Goal: Transaction & Acquisition: Purchase product/service

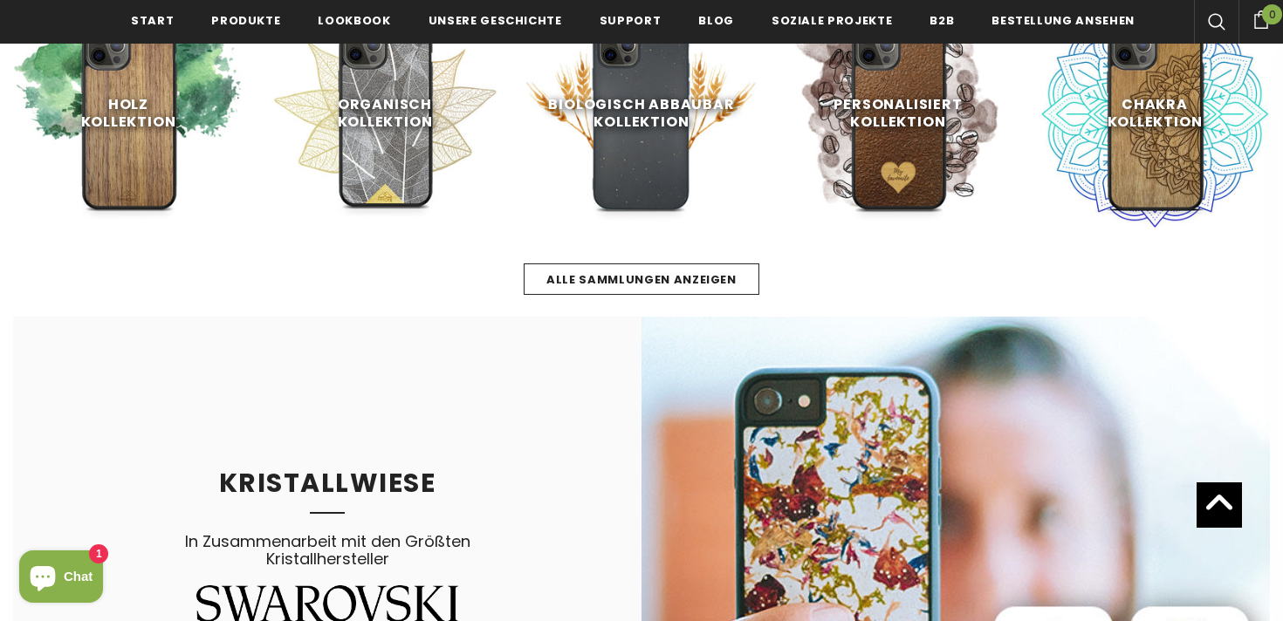
scroll to position [792, 0]
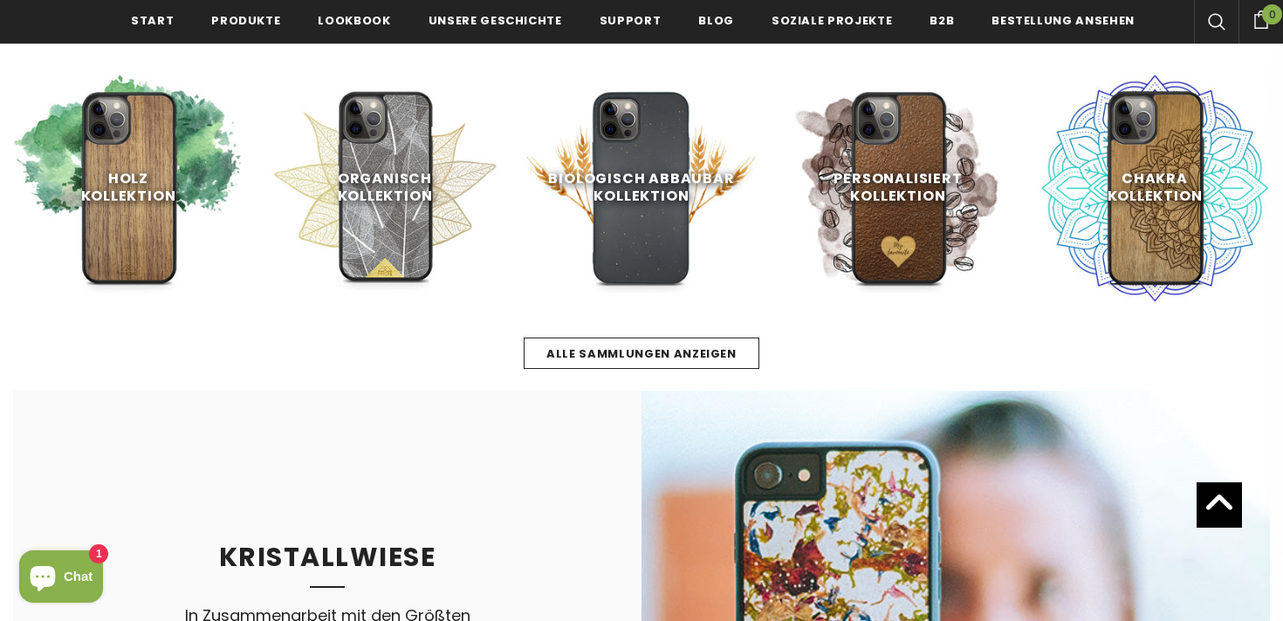
click at [559, 337] on div "Alle Sammlungen anzeigen" at bounding box center [641, 336] width 1257 height 66
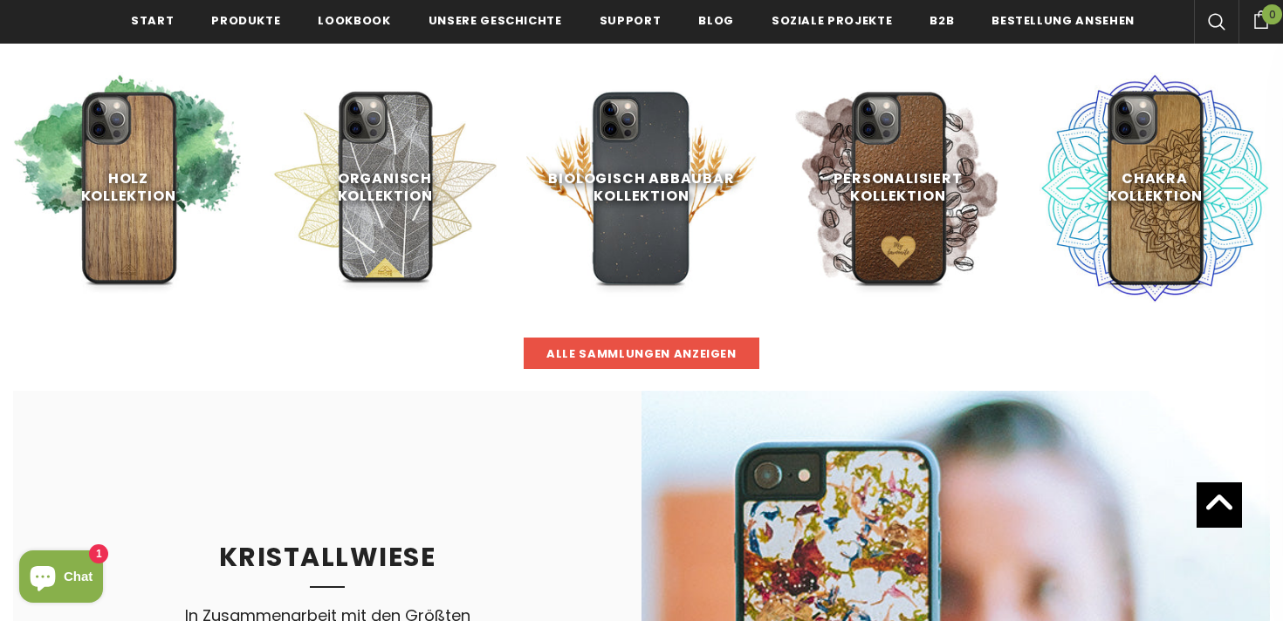
click at [559, 355] on span "Alle Sammlungen anzeigen" at bounding box center [641, 354] width 190 height 17
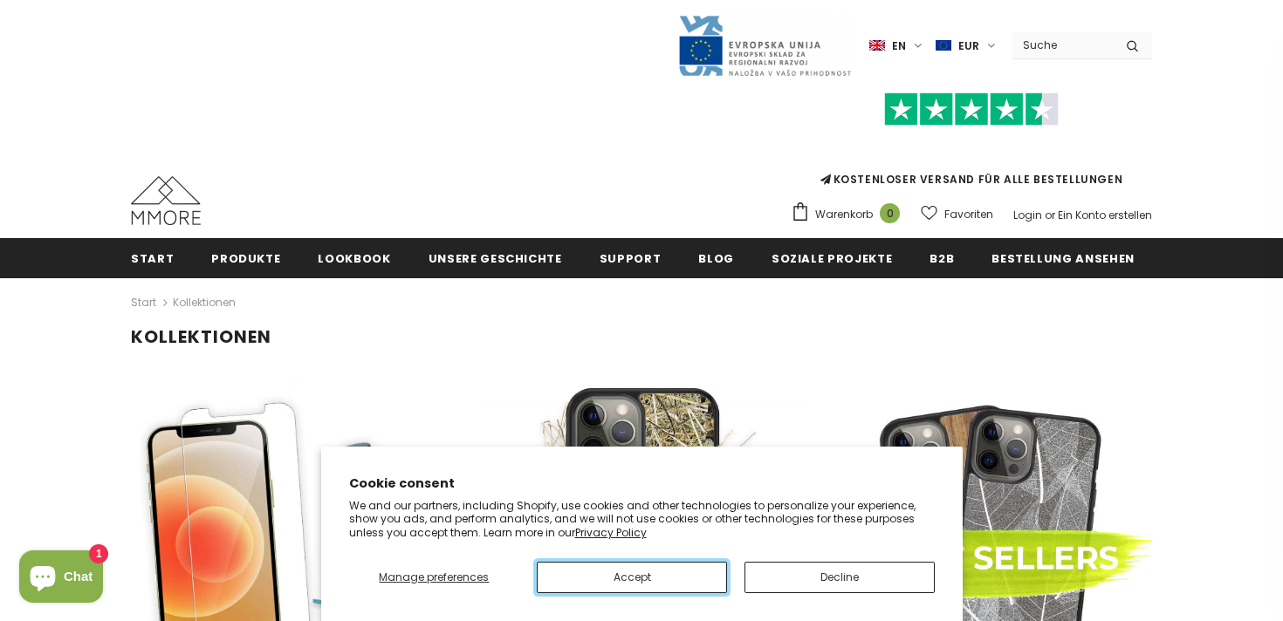
click at [586, 580] on button "Accept" at bounding box center [632, 577] width 190 height 31
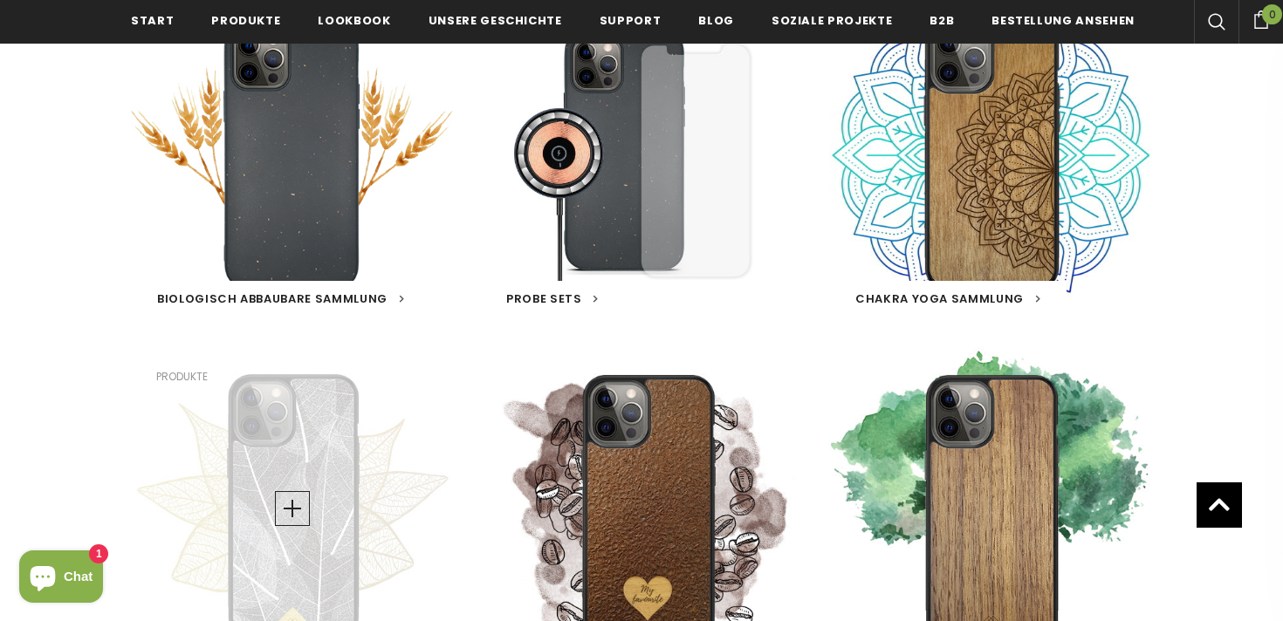
scroll to position [324, 0]
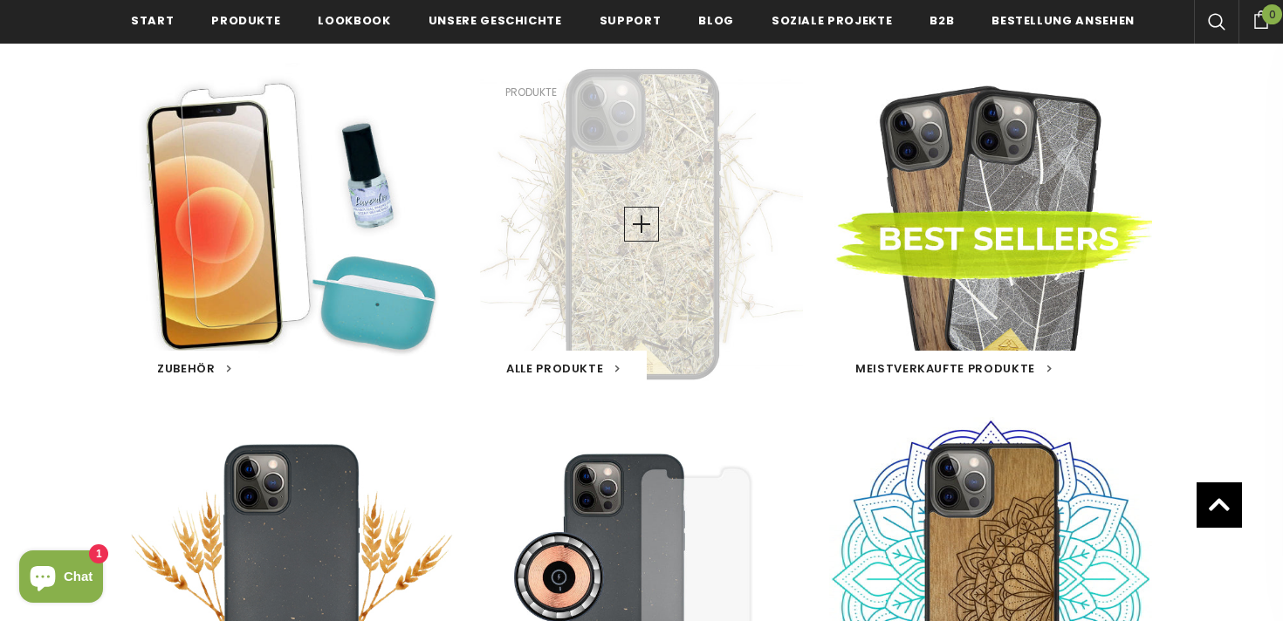
click at [569, 363] on span "Alle Produkte" at bounding box center [554, 368] width 97 height 17
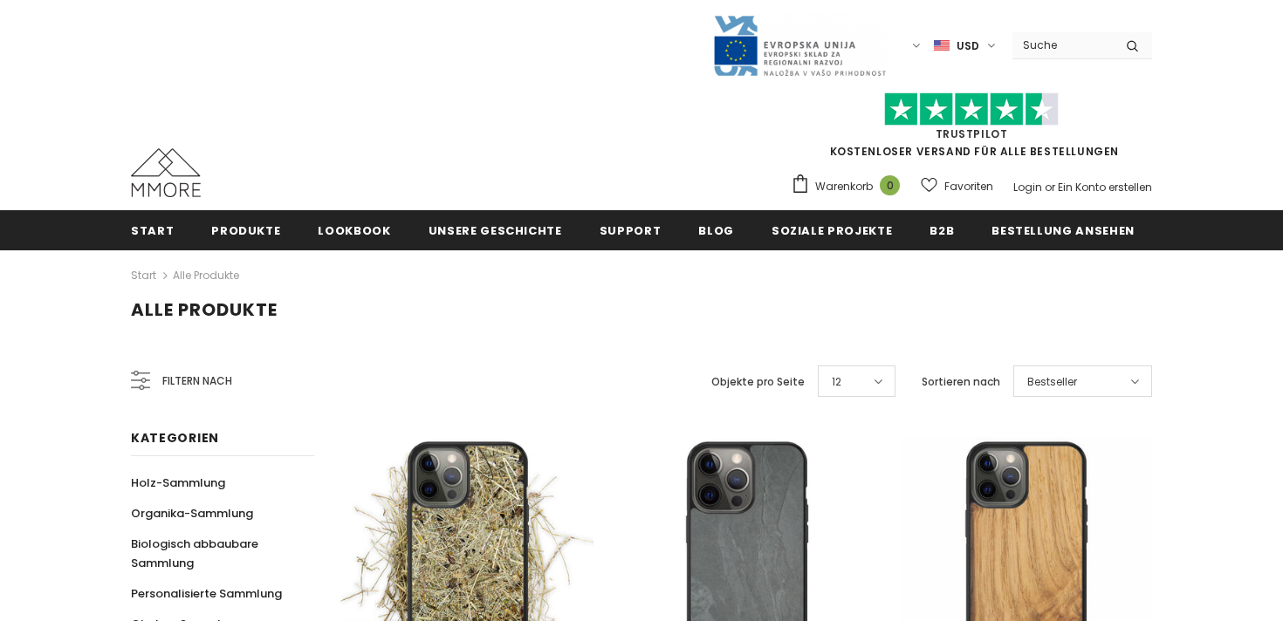
click at [614, 276] on div "Start Alle Produkte" at bounding box center [641, 274] width 1021 height 49
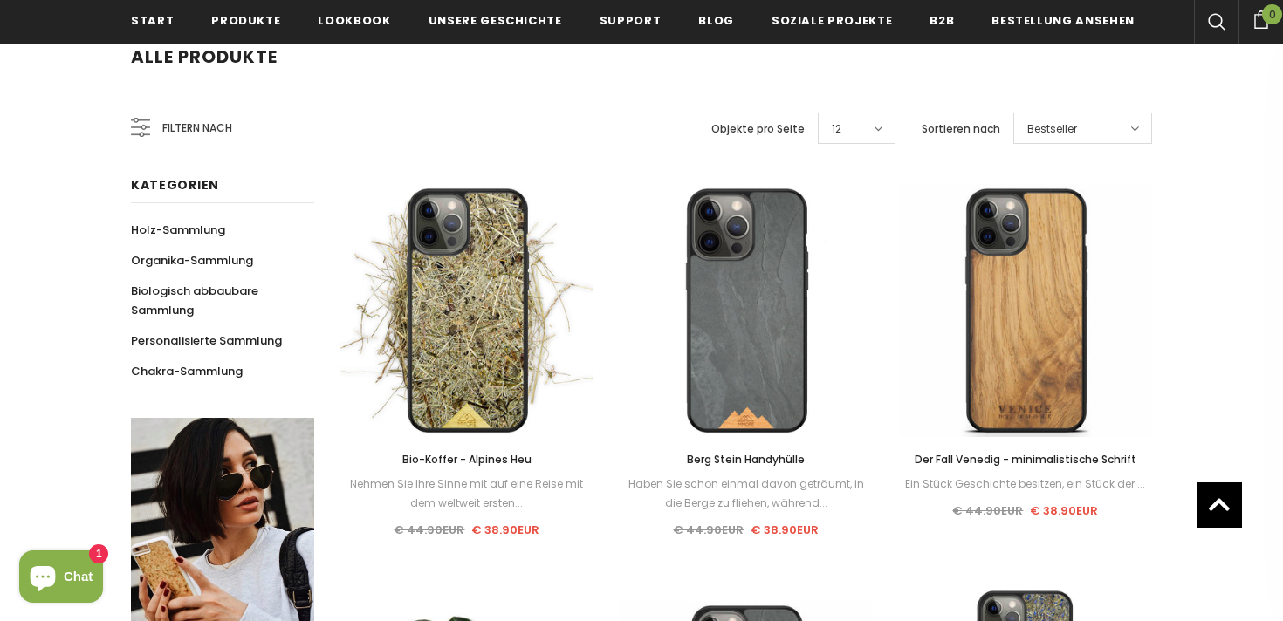
scroll to position [289, 0]
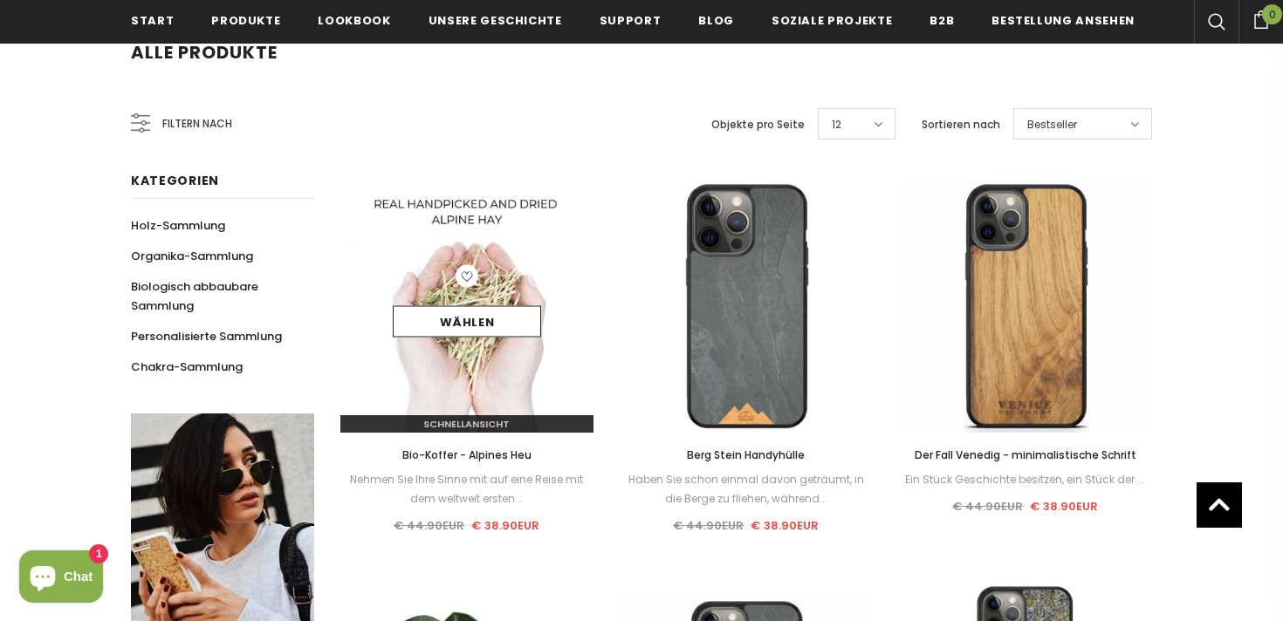
click at [471, 375] on img at bounding box center [466, 306] width 253 height 253
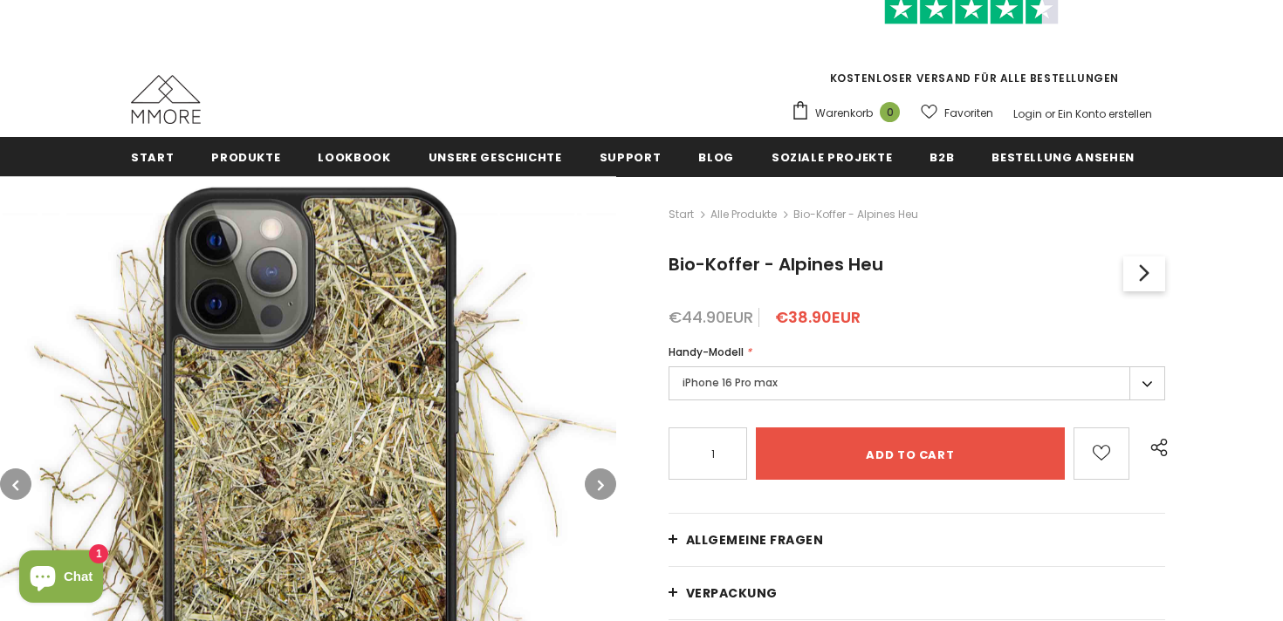
scroll to position [110, 0]
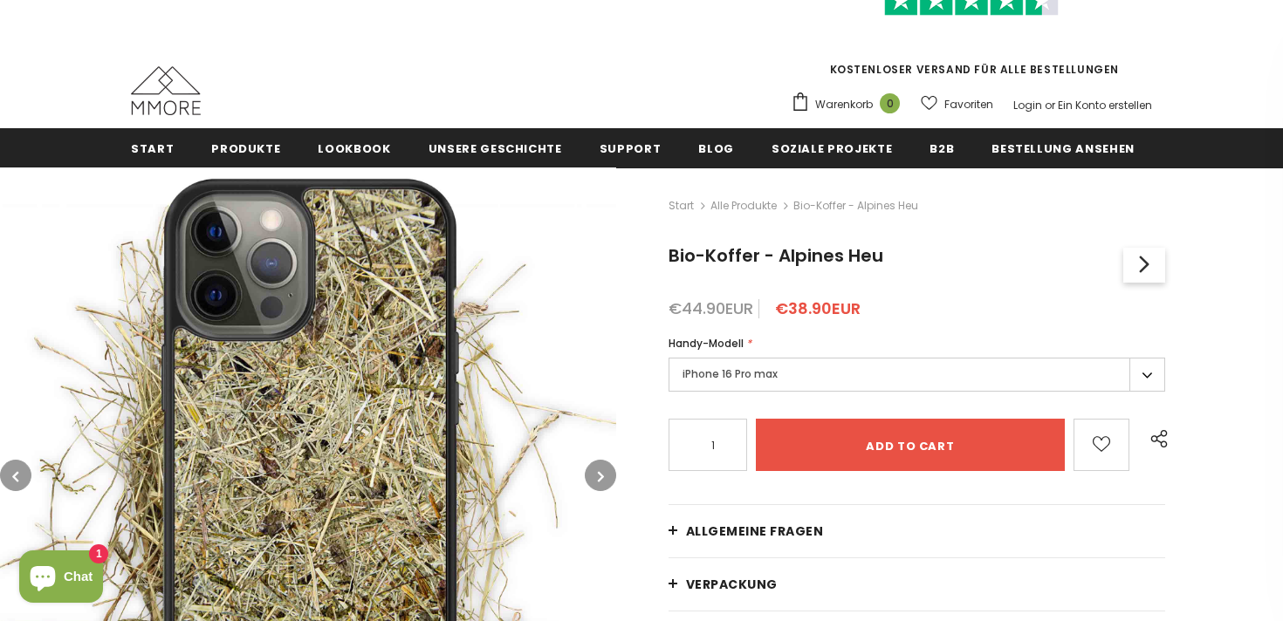
click at [722, 370] on label "iPhone 16 Pro max" at bounding box center [917, 375] width 497 height 34
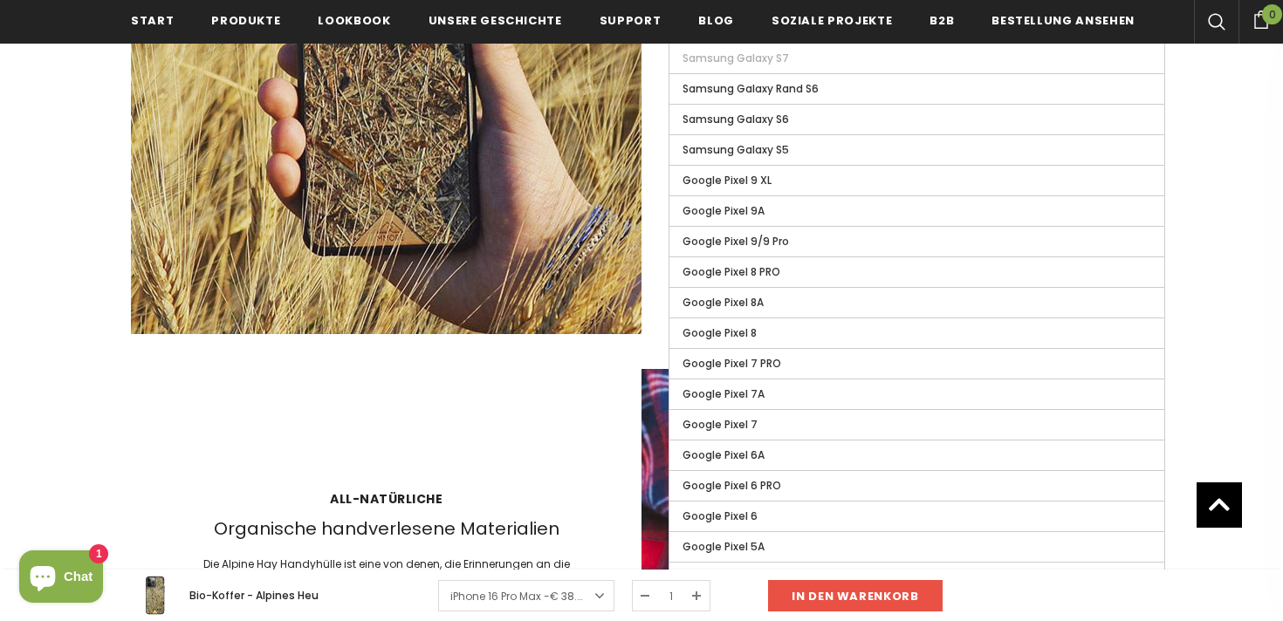
scroll to position [2241, 0]
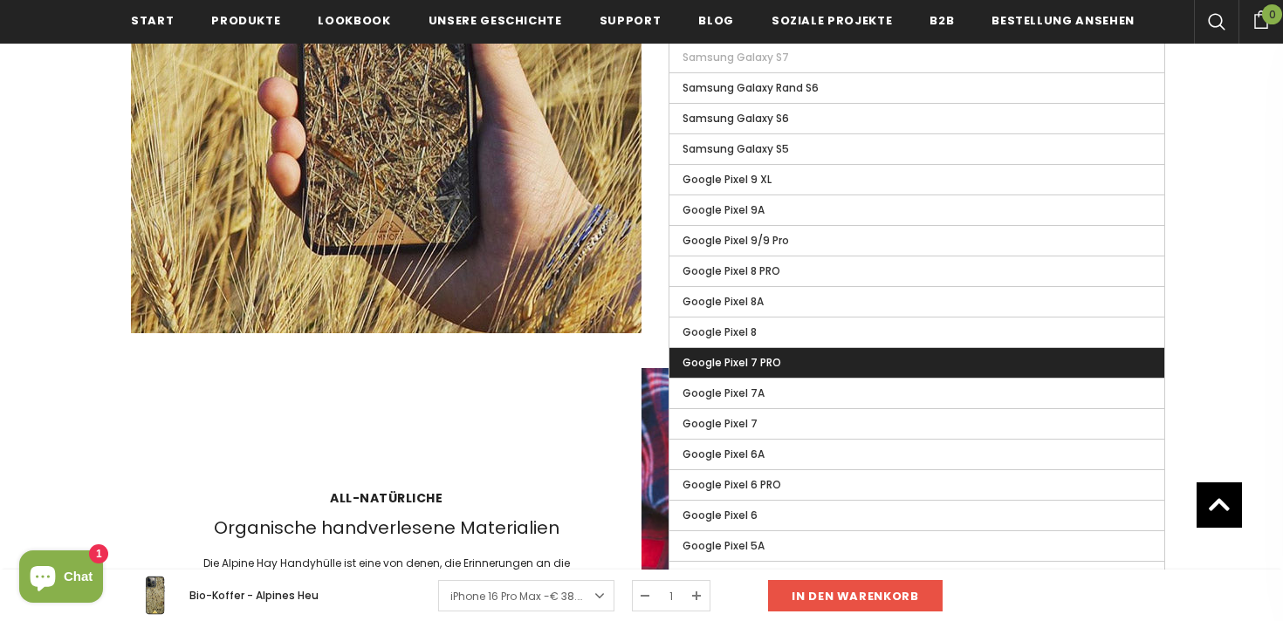
click at [712, 356] on label "Google Pixel 7 PRO" at bounding box center [916, 363] width 495 height 30
click at [0, 0] on input "Google Pixel 7 PRO" at bounding box center [0, 0] width 0 height 0
click at [703, 366] on span "Google Pixel 7 PRO" at bounding box center [735, 362] width 105 height 15
click at [0, 0] on input "Google Pixel 7 PRO" at bounding box center [0, 0] width 0 height 0
click at [429, 406] on div "All-natürliche Organische handverlesene Materialien Die Alpine Hay Handyhülle i…" at bounding box center [641, 623] width 1021 height 511
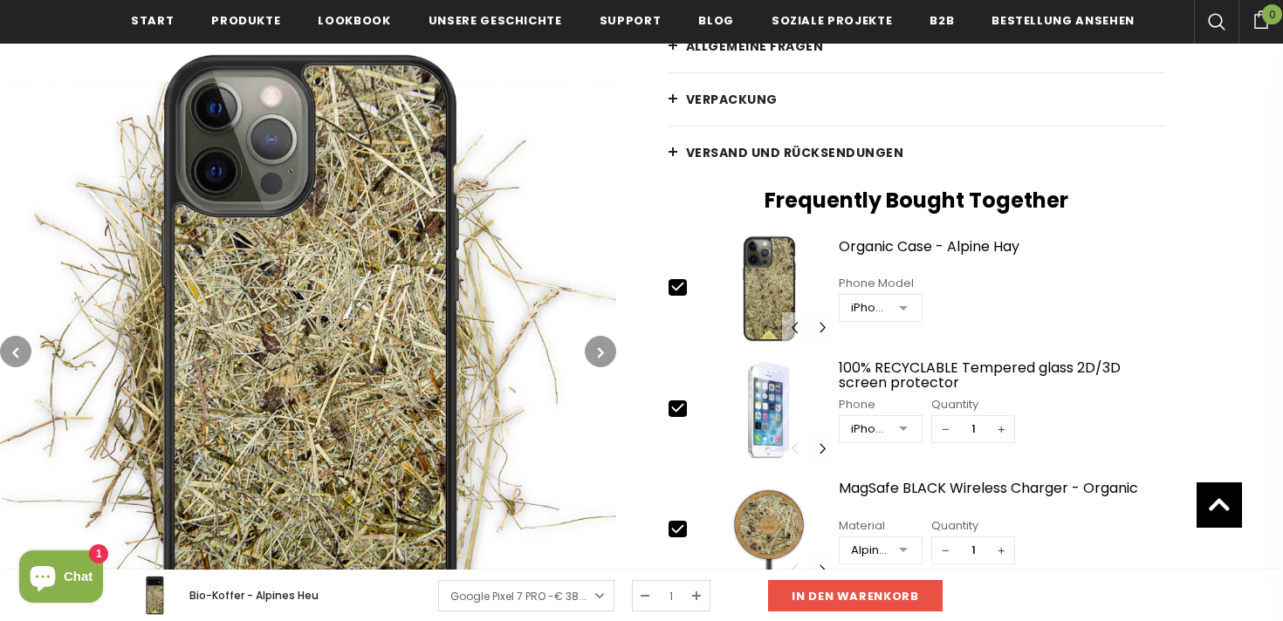
scroll to position [508, 0]
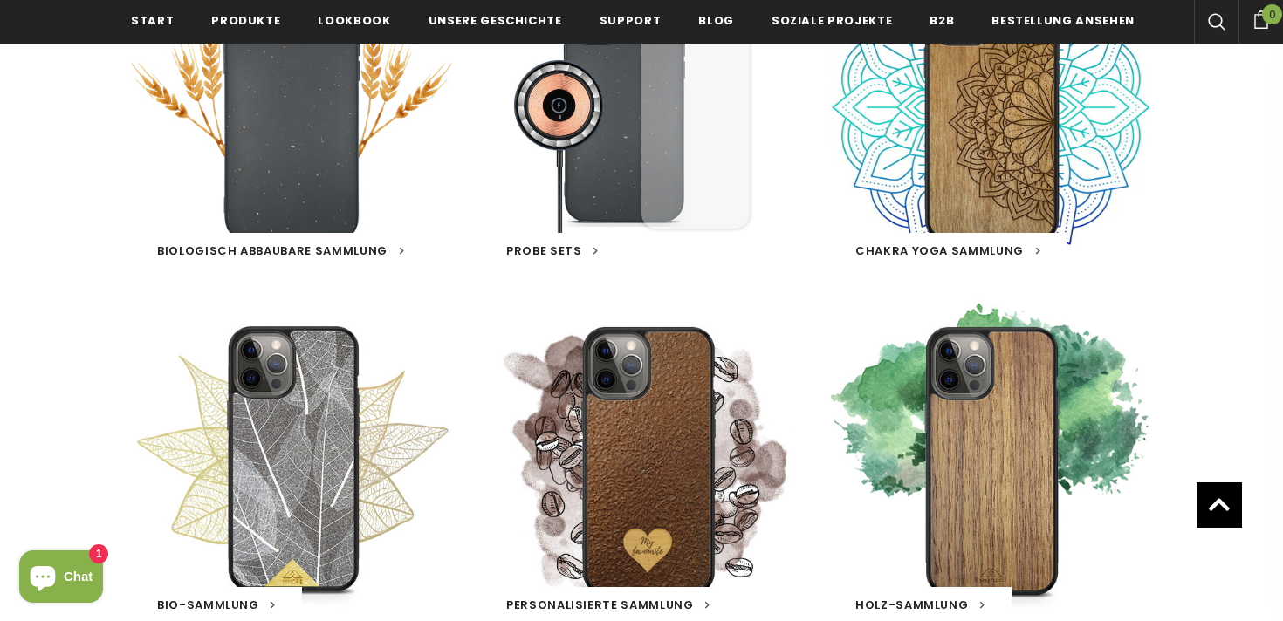
scroll to position [792, 0]
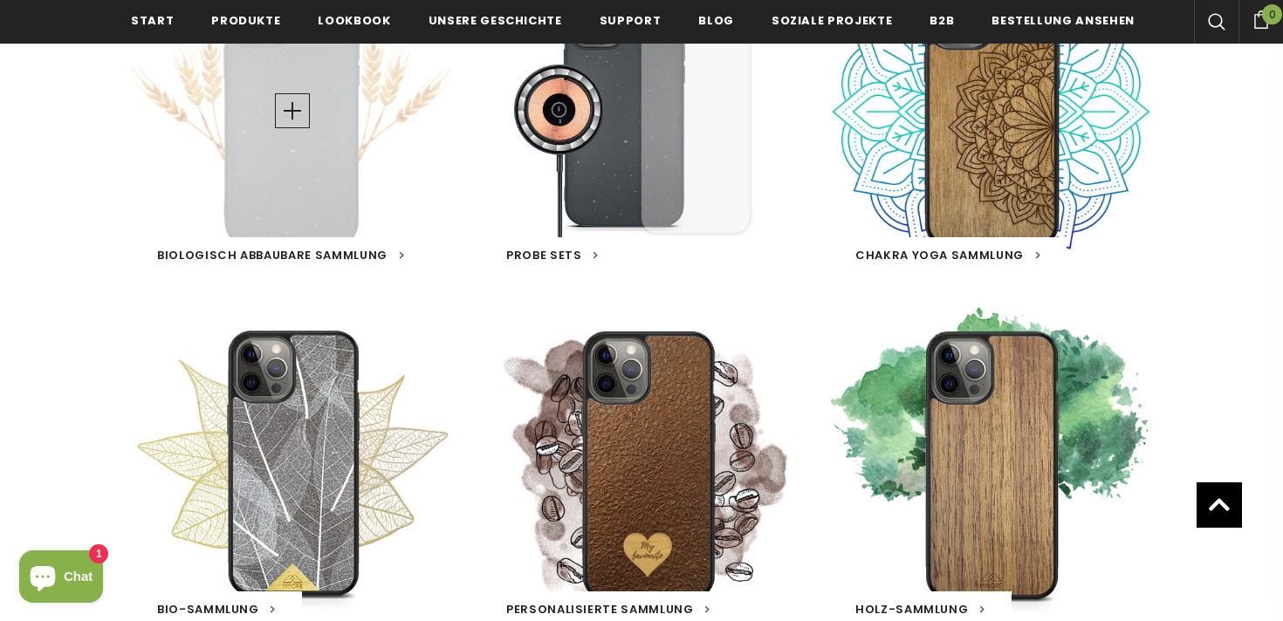
click at [305, 256] on span "Biologisch abbaubare Sammlung" at bounding box center [272, 255] width 230 height 17
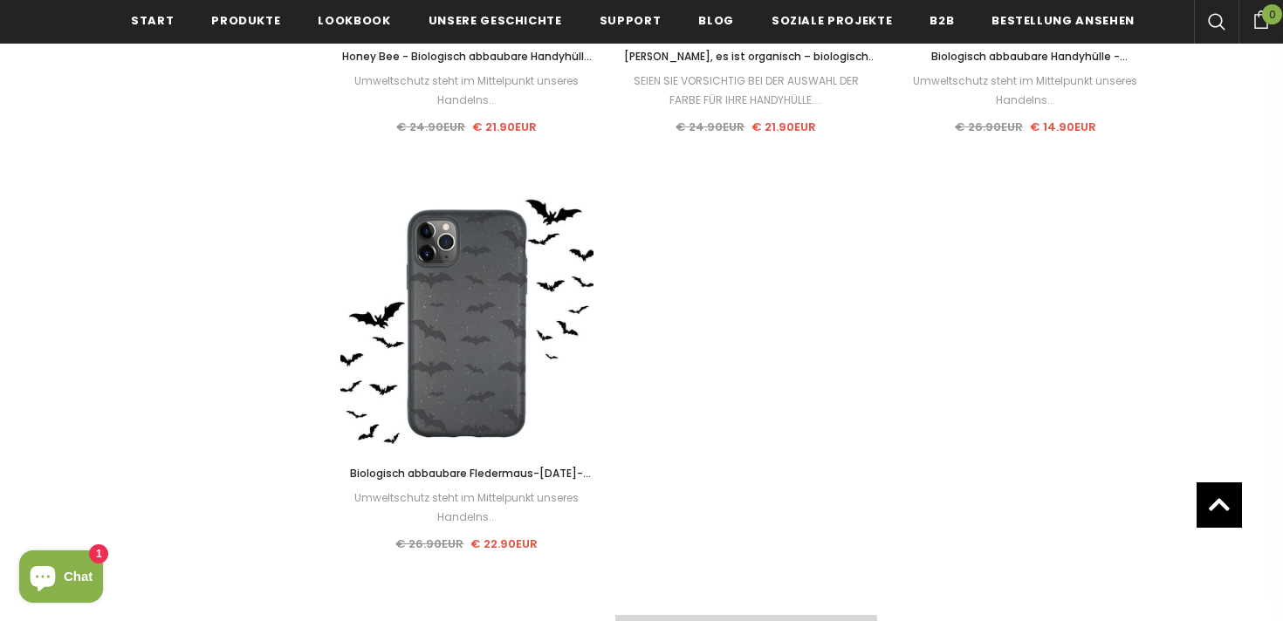
scroll to position [2383, 0]
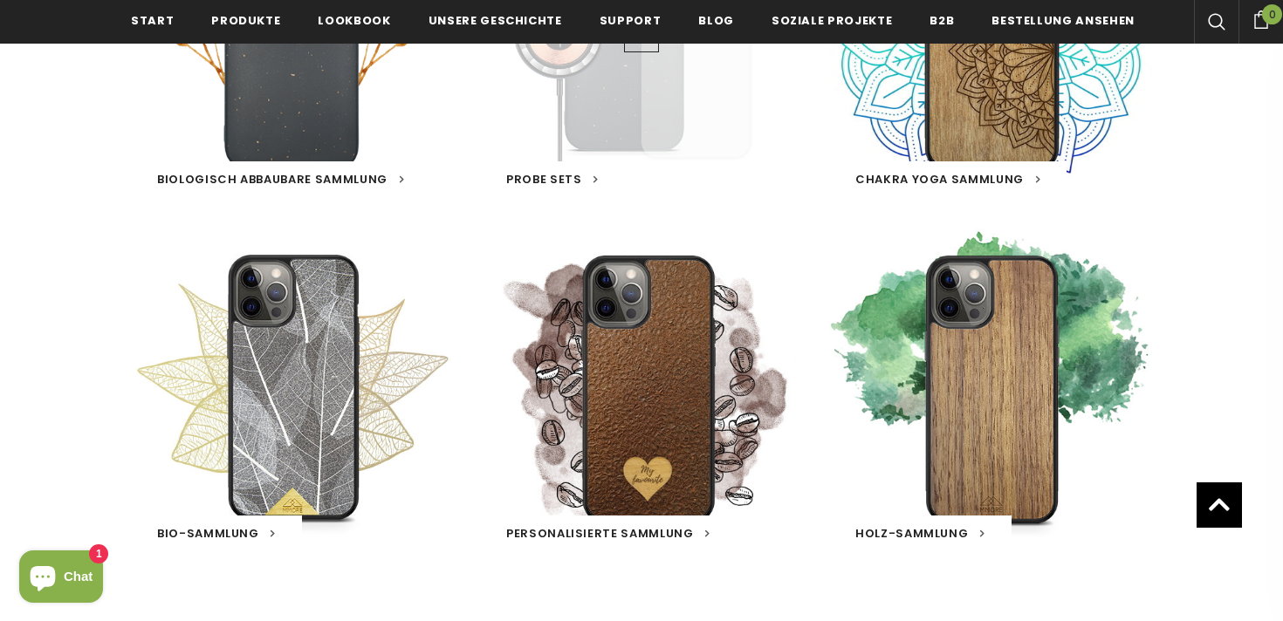
scroll to position [872, 0]
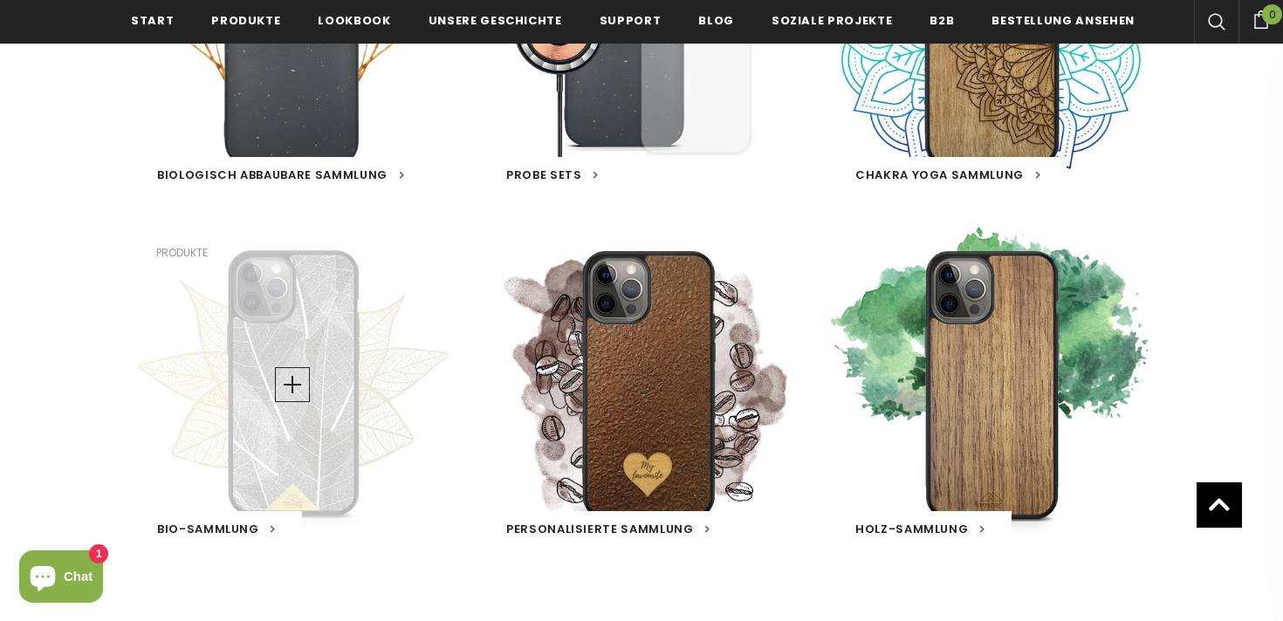
click at [213, 521] on link "Bio-Sammlung" at bounding box center [216, 529] width 119 height 17
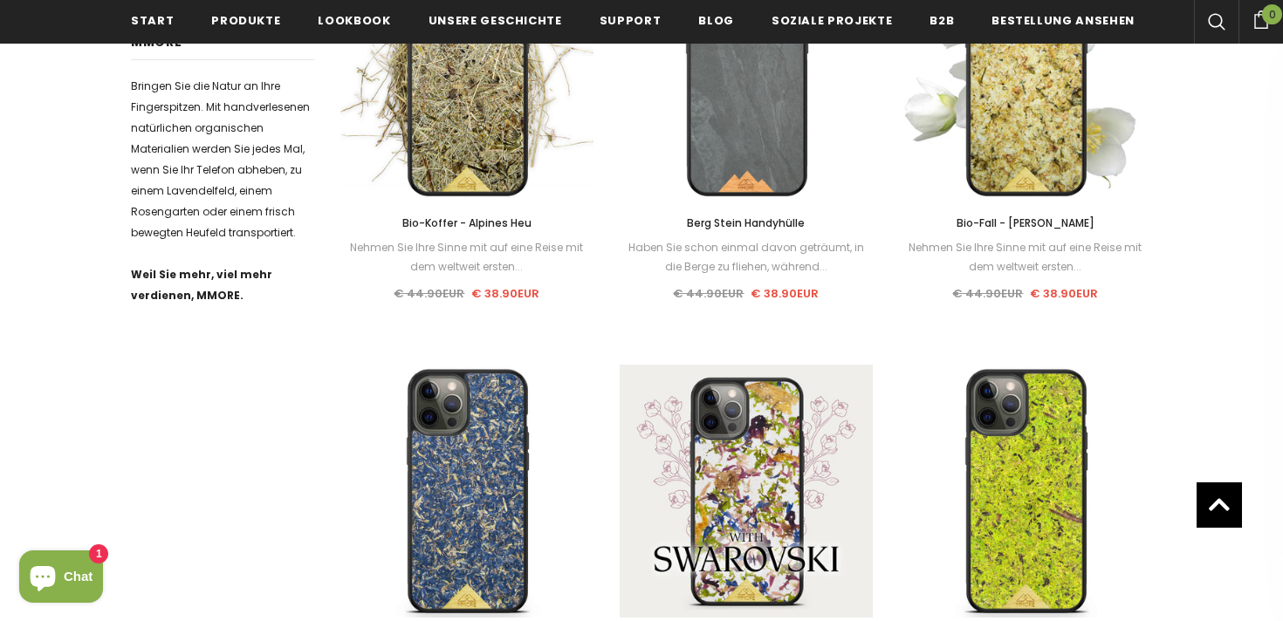
scroll to position [853, 0]
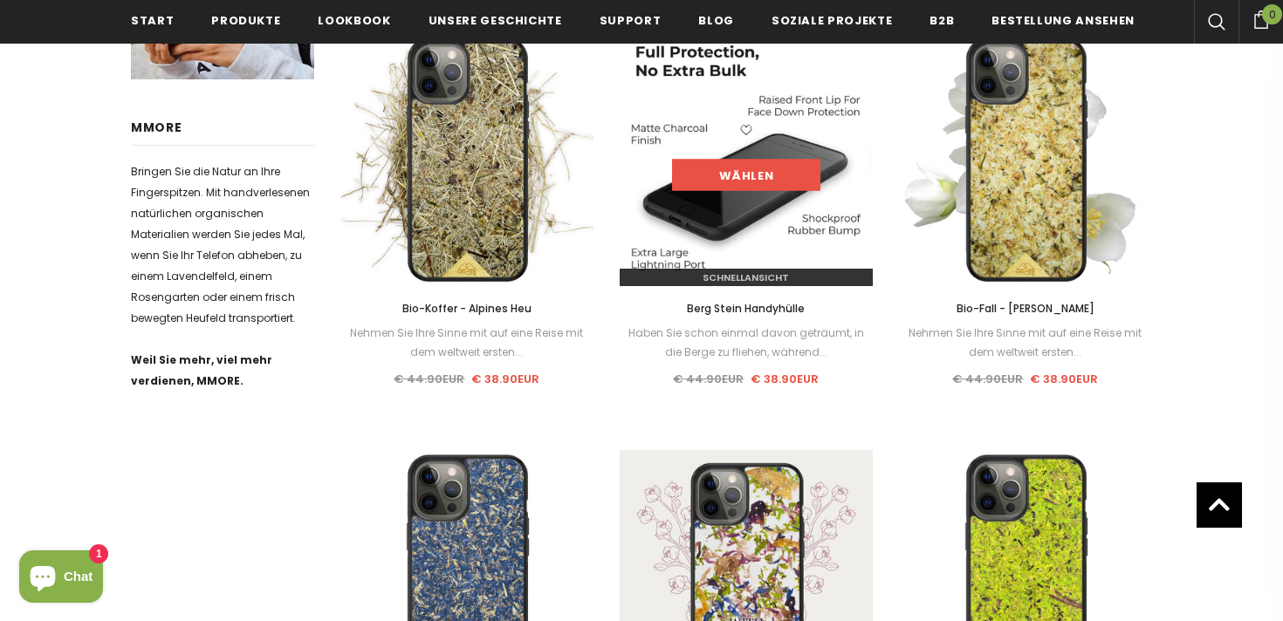
click at [734, 176] on link "Wählen" at bounding box center [746, 175] width 148 height 31
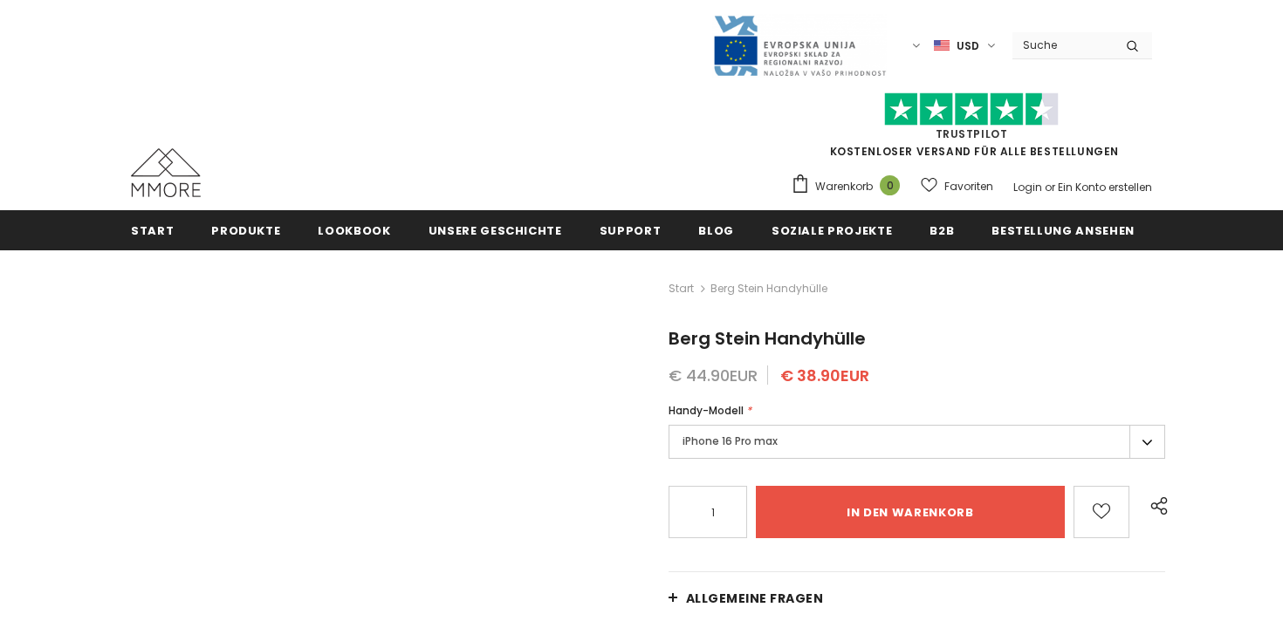
type input "Add to cart"
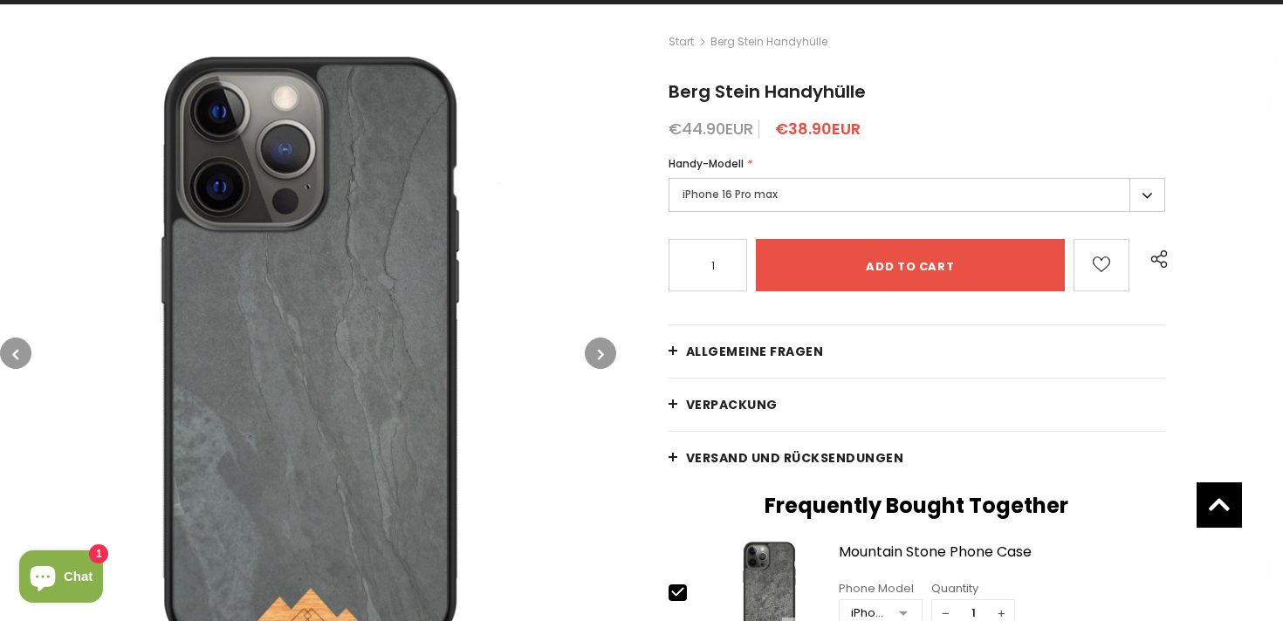
scroll to position [296, 0]
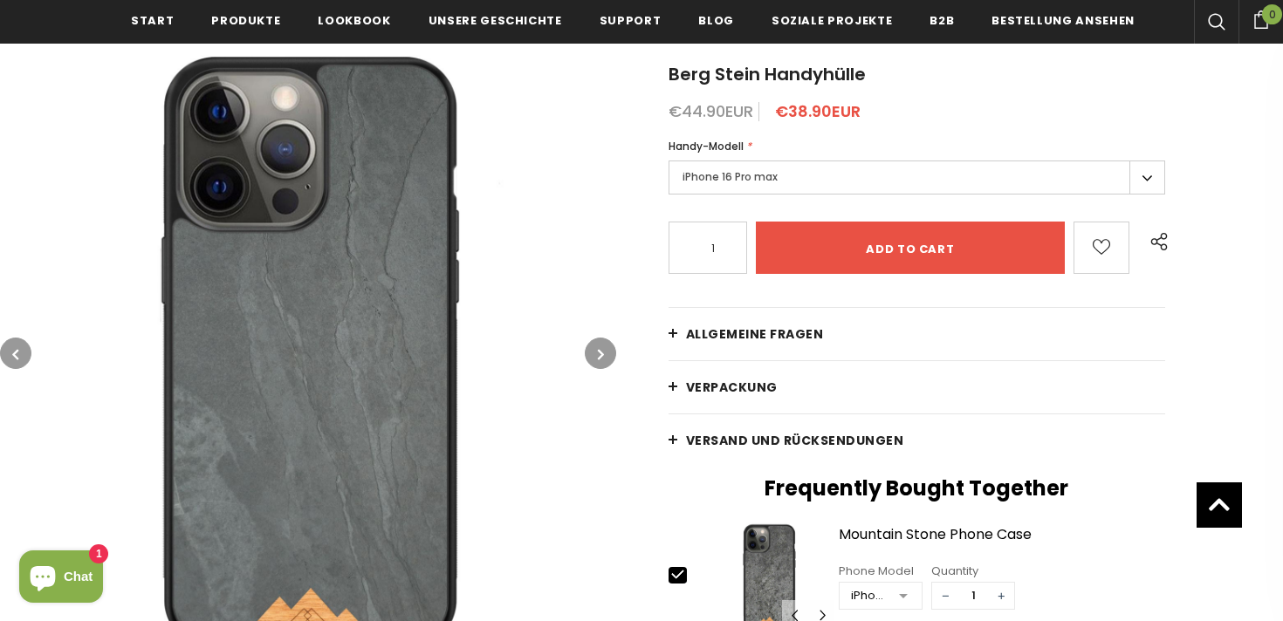
click at [602, 350] on icon "button" at bounding box center [601, 354] width 6 height 17
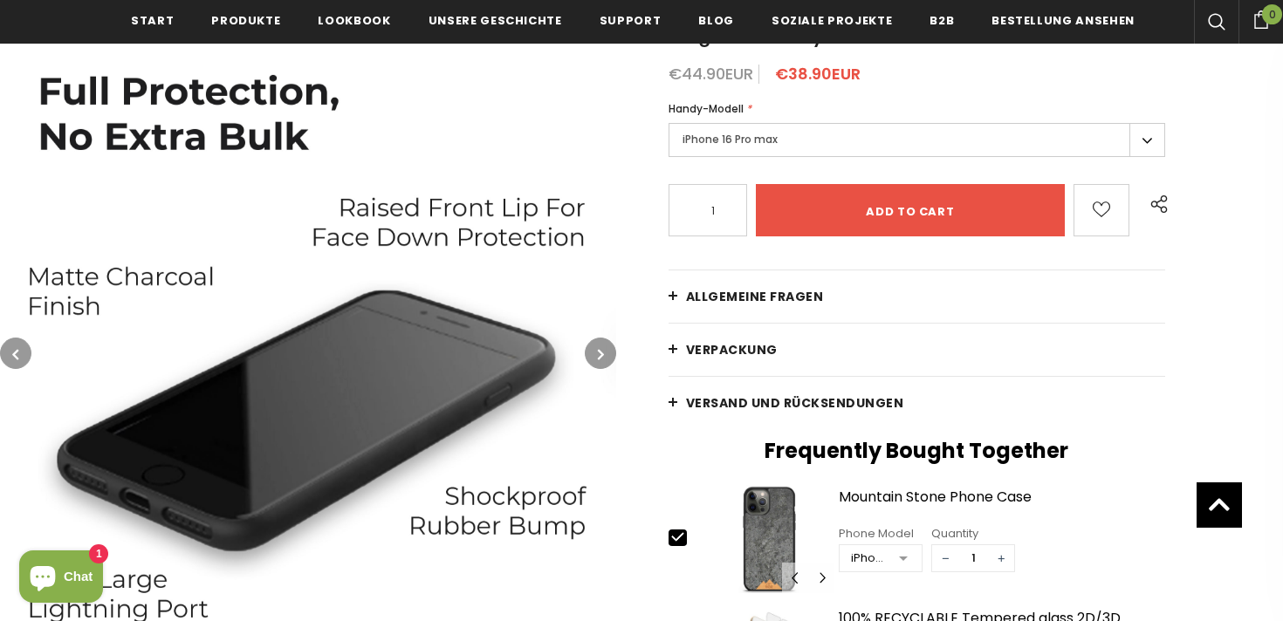
scroll to position [341, 0]
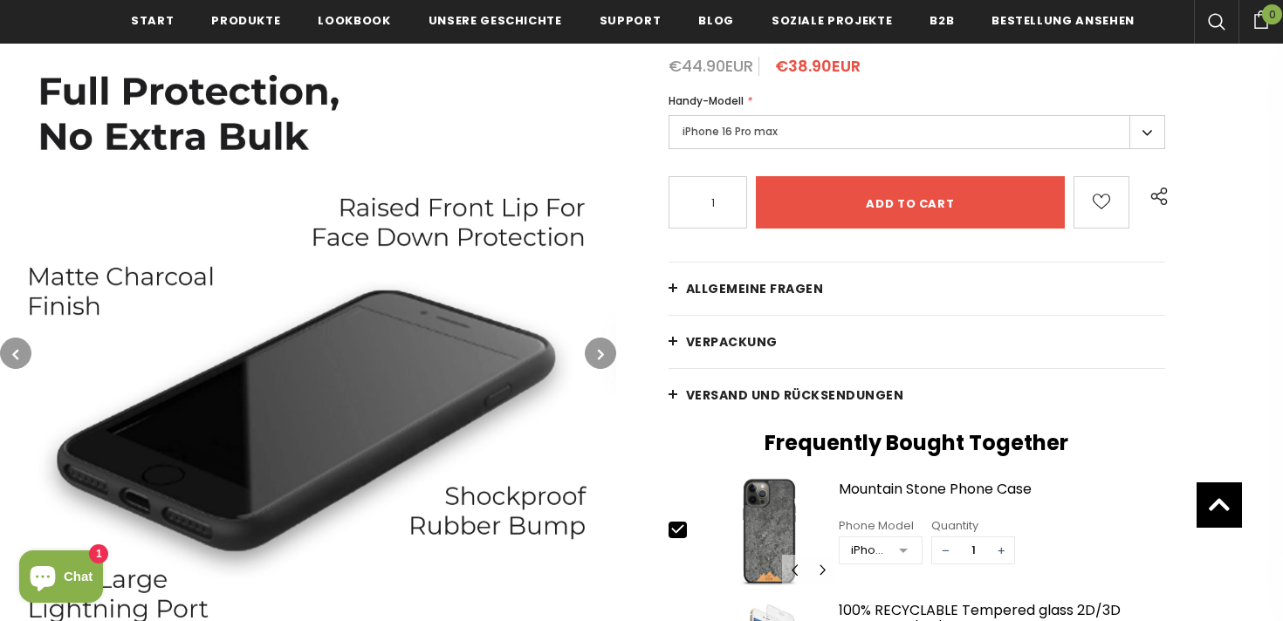
click at [607, 350] on button "button" at bounding box center [600, 353] width 31 height 31
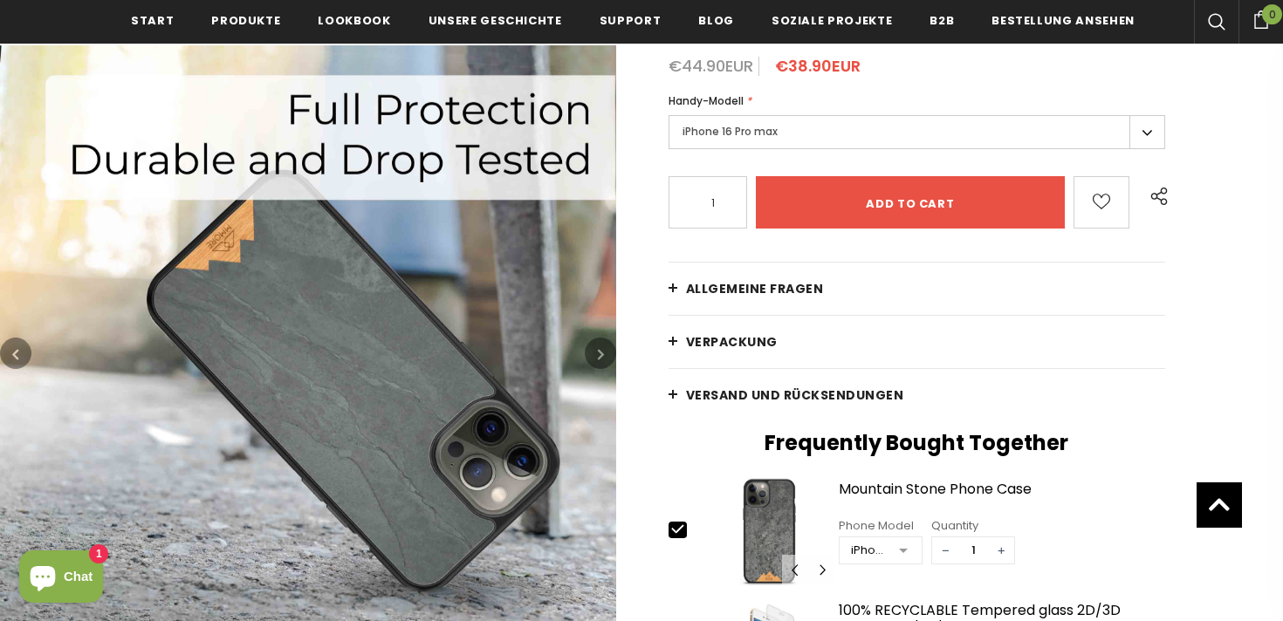
click at [607, 350] on button "button" at bounding box center [600, 353] width 31 height 31
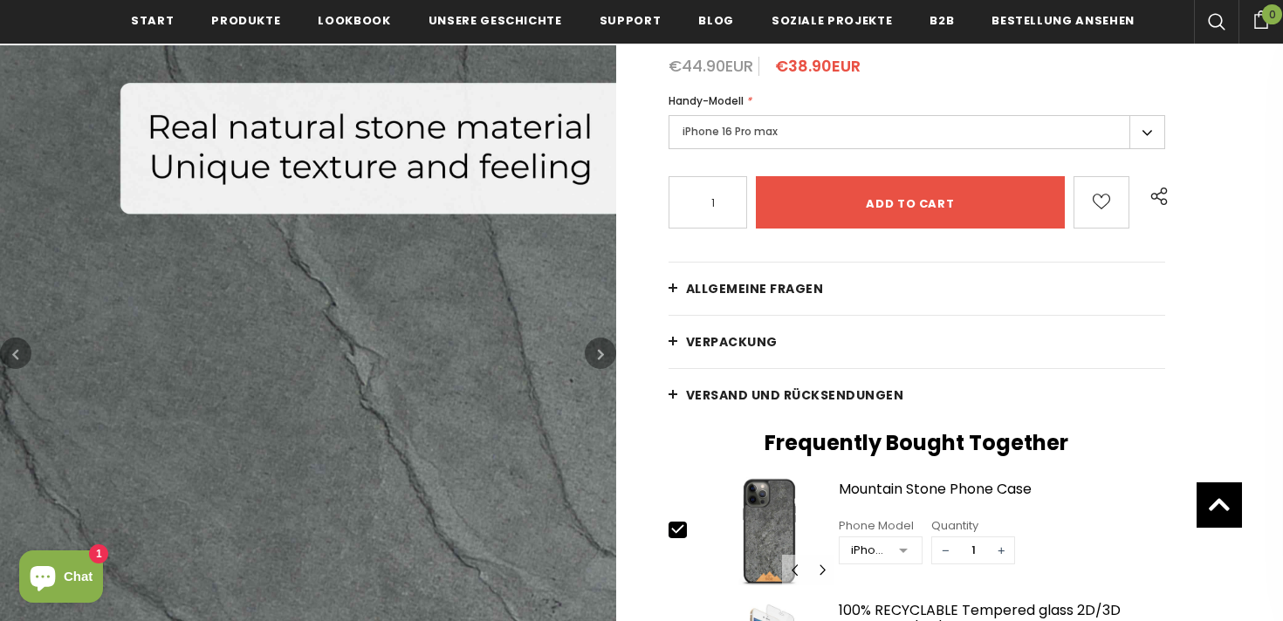
click at [607, 350] on button "button" at bounding box center [600, 353] width 31 height 31
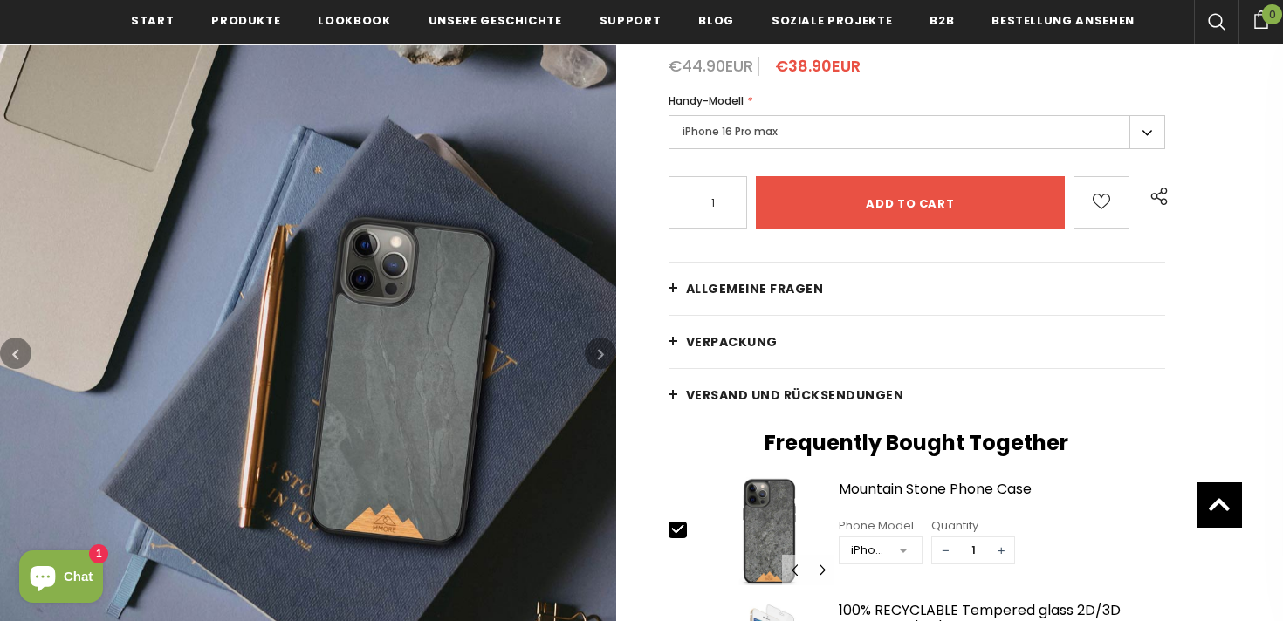
click at [607, 350] on button "button" at bounding box center [600, 353] width 31 height 31
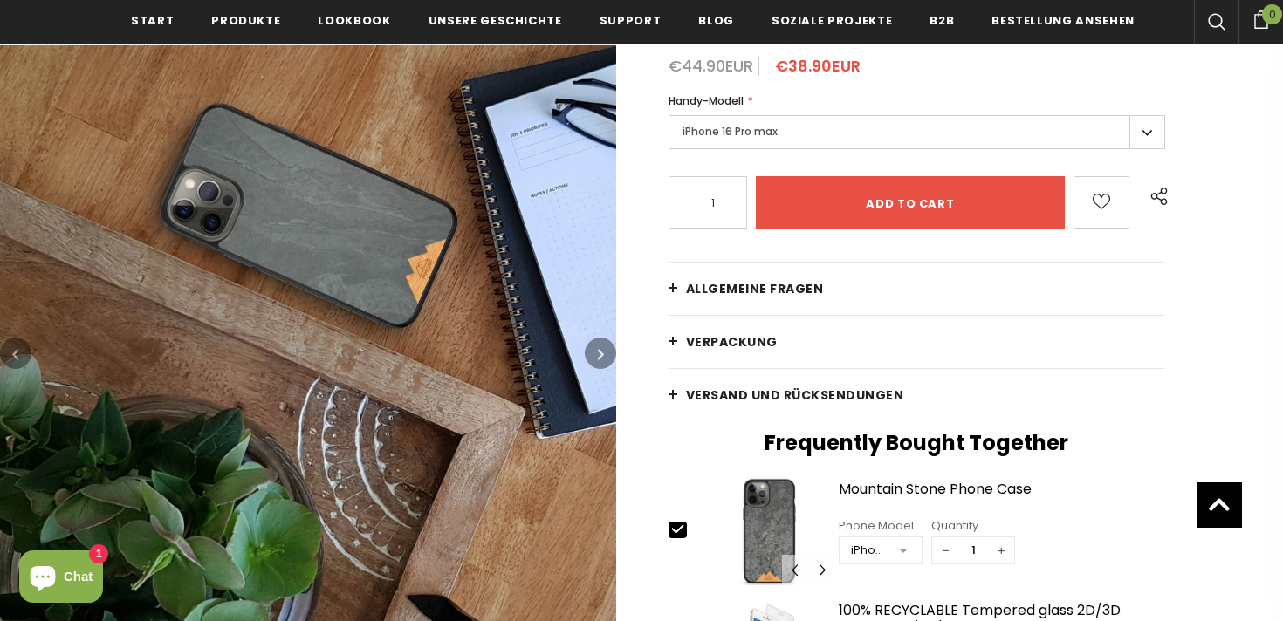
click at [688, 134] on label "iPhone 16 Pro max" at bounding box center [917, 132] width 497 height 34
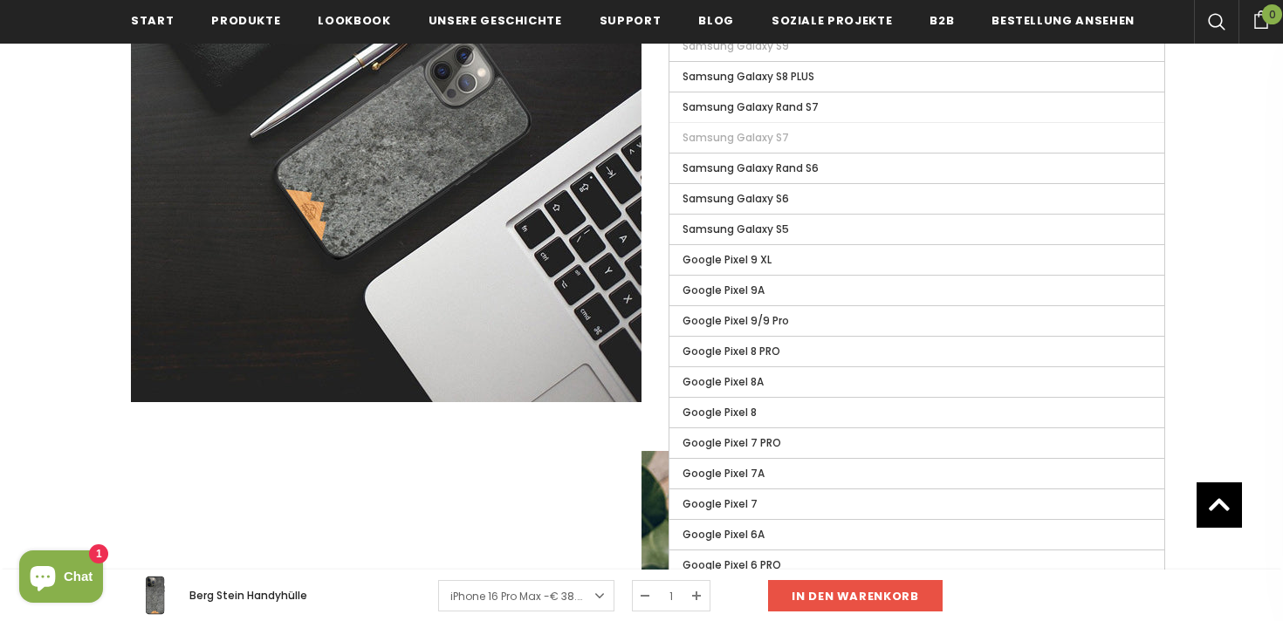
scroll to position [2148, 0]
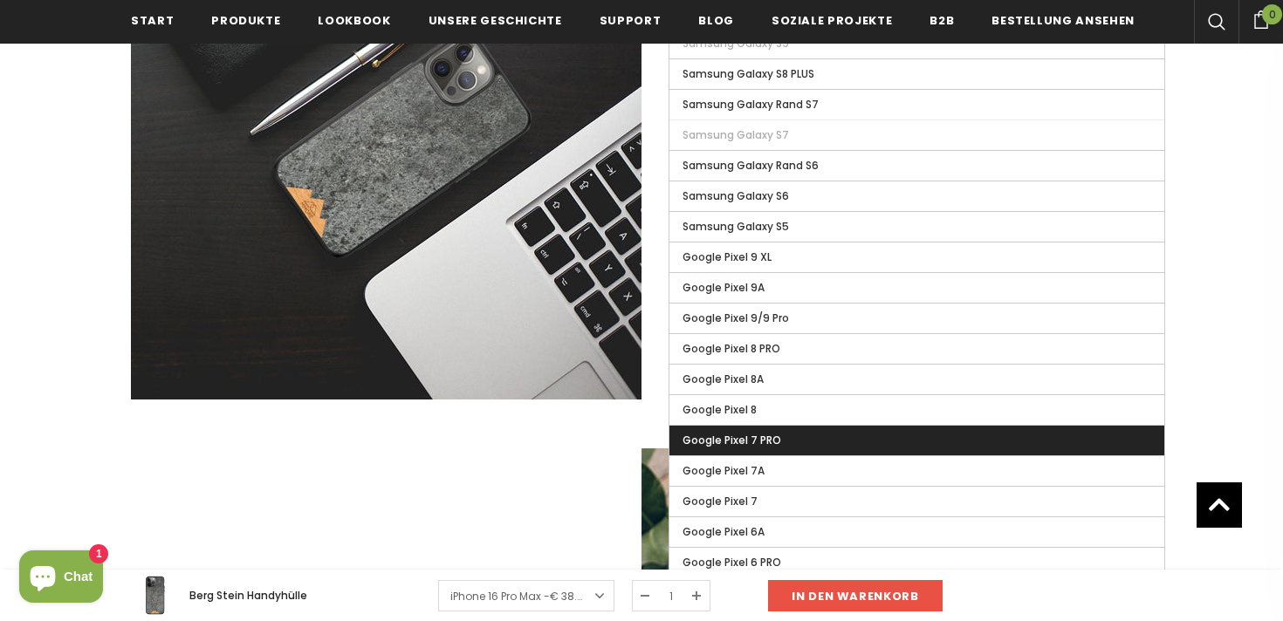
click at [702, 451] on label "Google Pixel 7 PRO" at bounding box center [916, 441] width 495 height 30
click at [0, 0] on input "Google Pixel 7 PRO" at bounding box center [0, 0] width 0 height 0
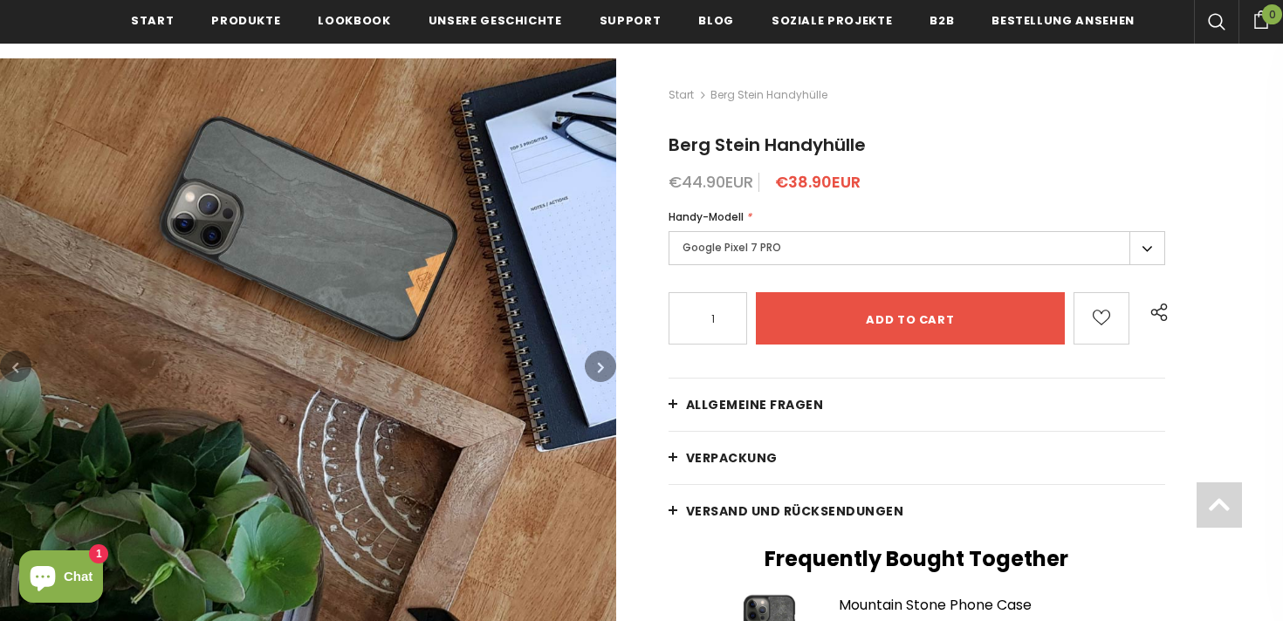
scroll to position [539, 0]
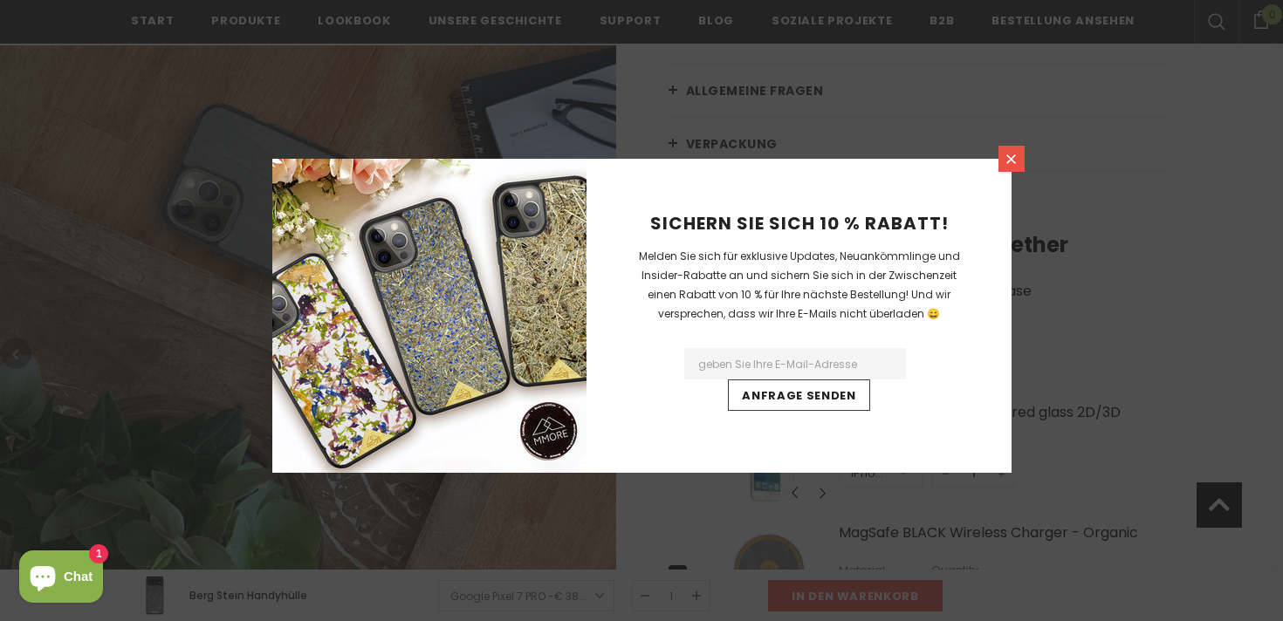
click at [1009, 167] on link at bounding box center [1011, 159] width 26 height 26
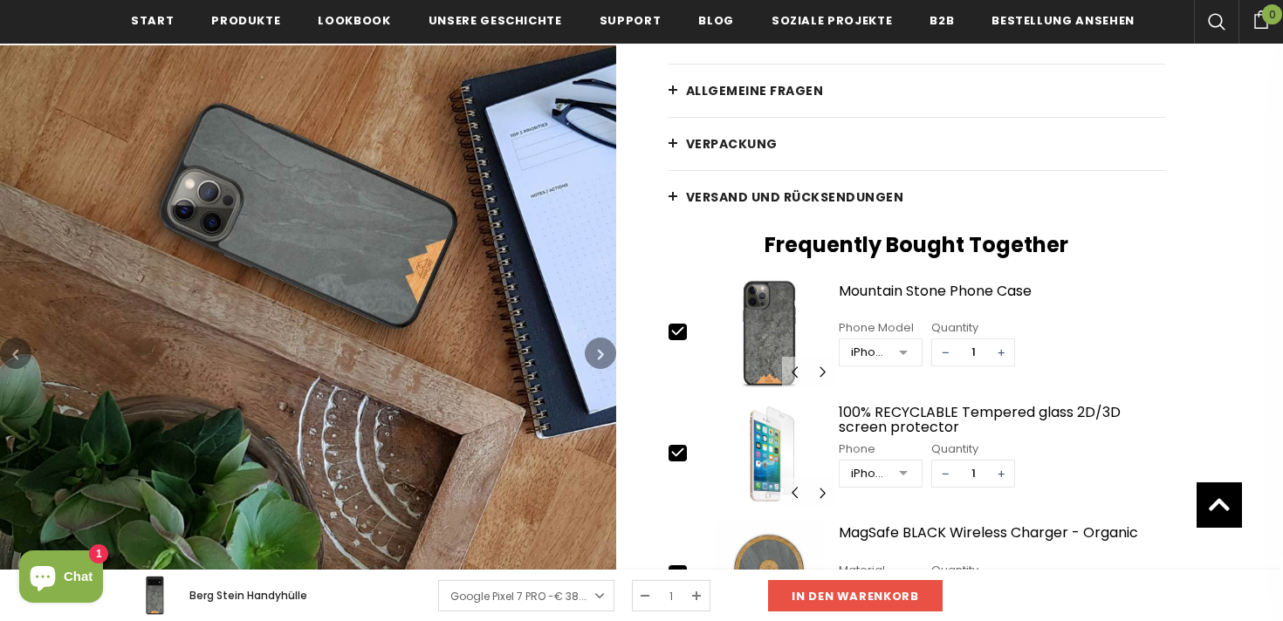
click at [595, 358] on button "button" at bounding box center [600, 353] width 31 height 31
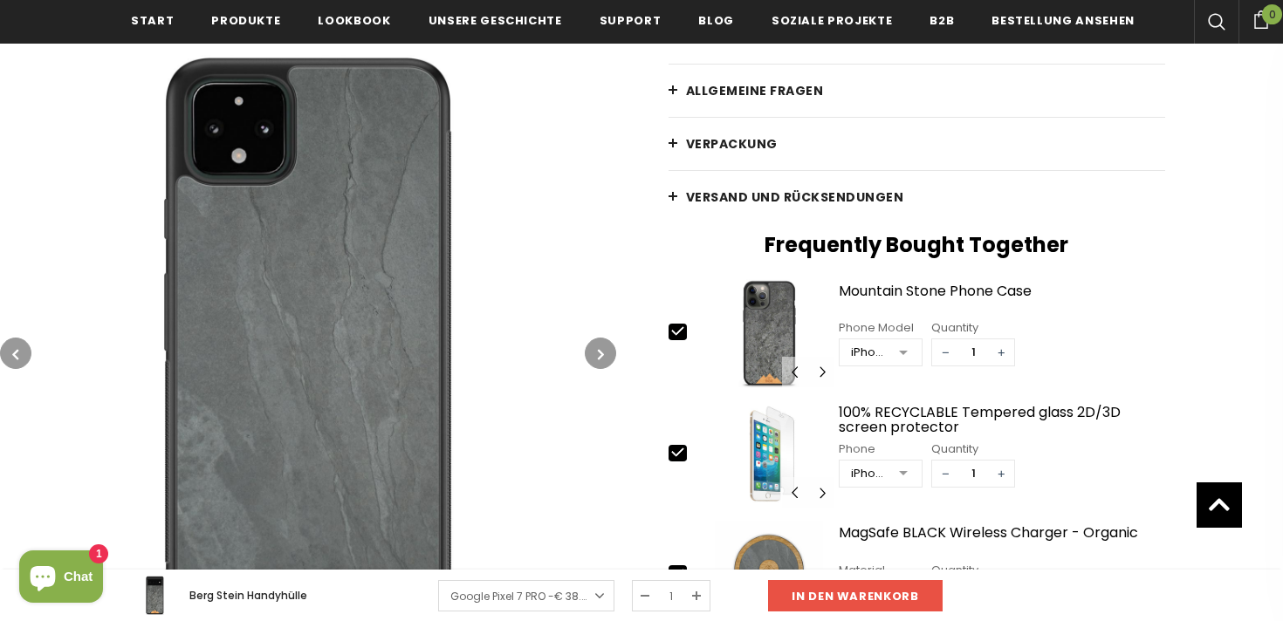
click at [595, 358] on button "button" at bounding box center [600, 353] width 31 height 31
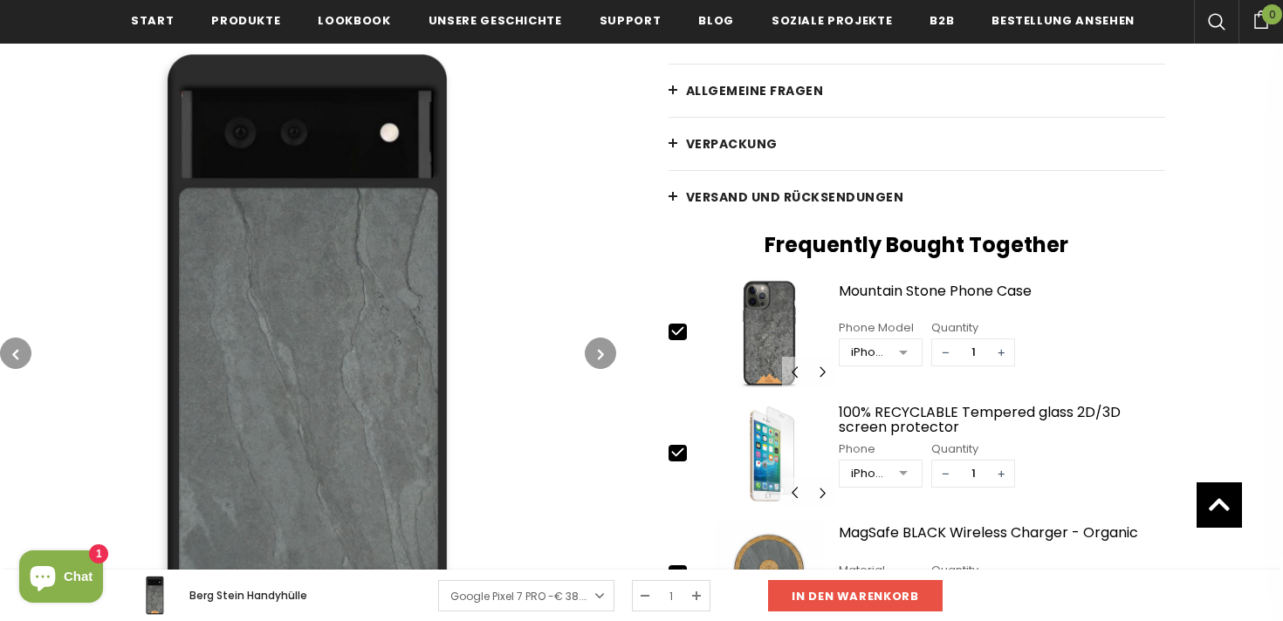
click at [595, 358] on button "button" at bounding box center [600, 353] width 31 height 31
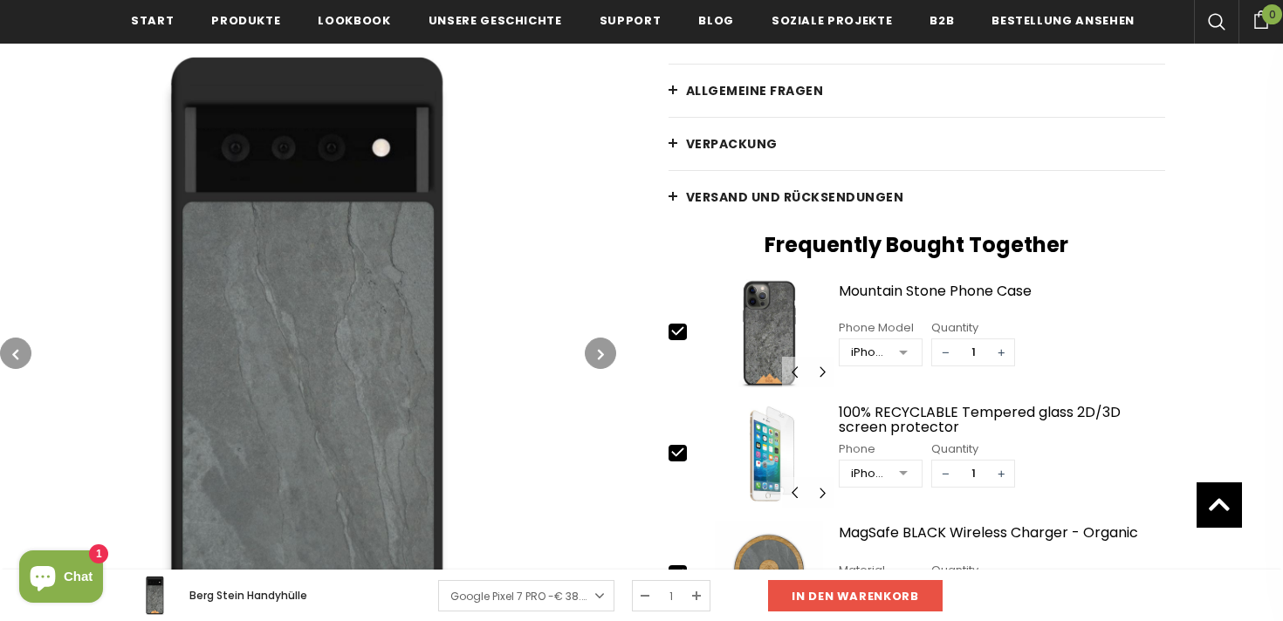
click at [28, 360] on button "button" at bounding box center [15, 353] width 31 height 31
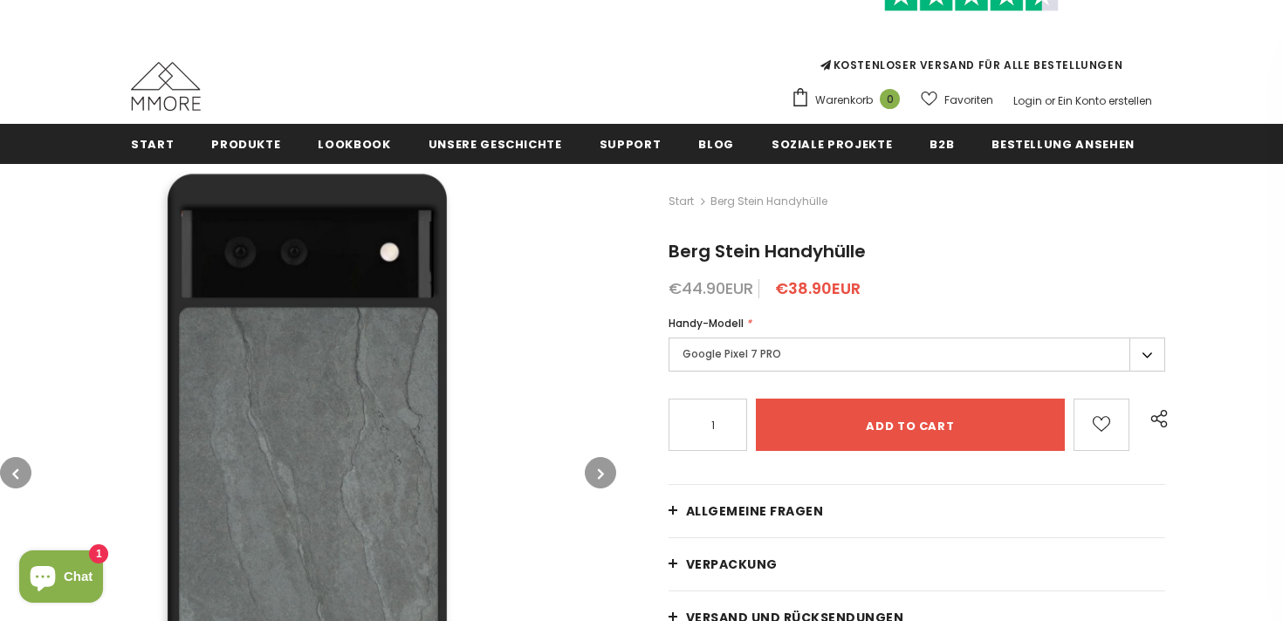
scroll to position [120, 0]
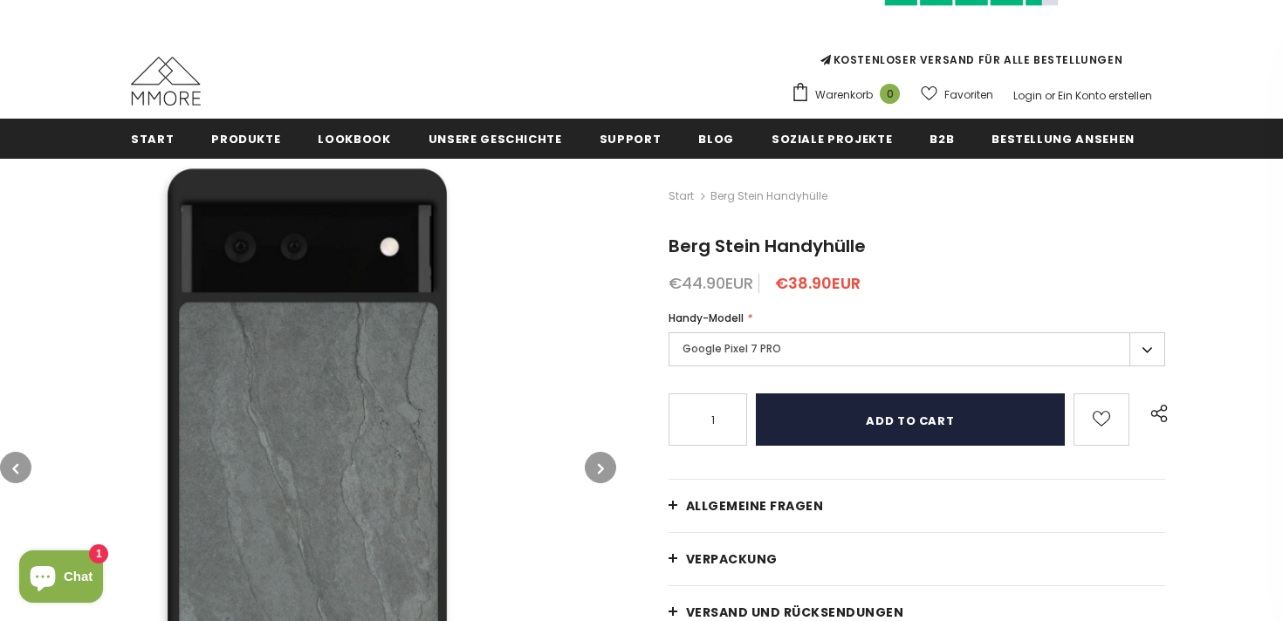
click at [825, 423] on input "Add to cart" at bounding box center [911, 420] width 310 height 52
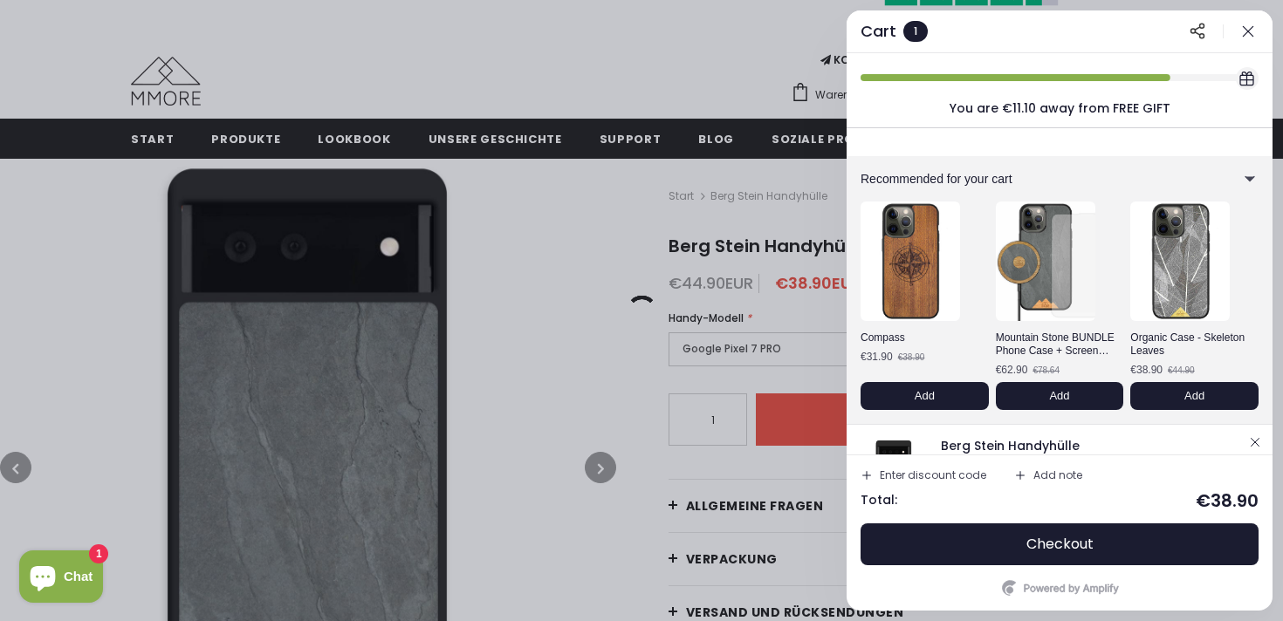
scroll to position [79, 0]
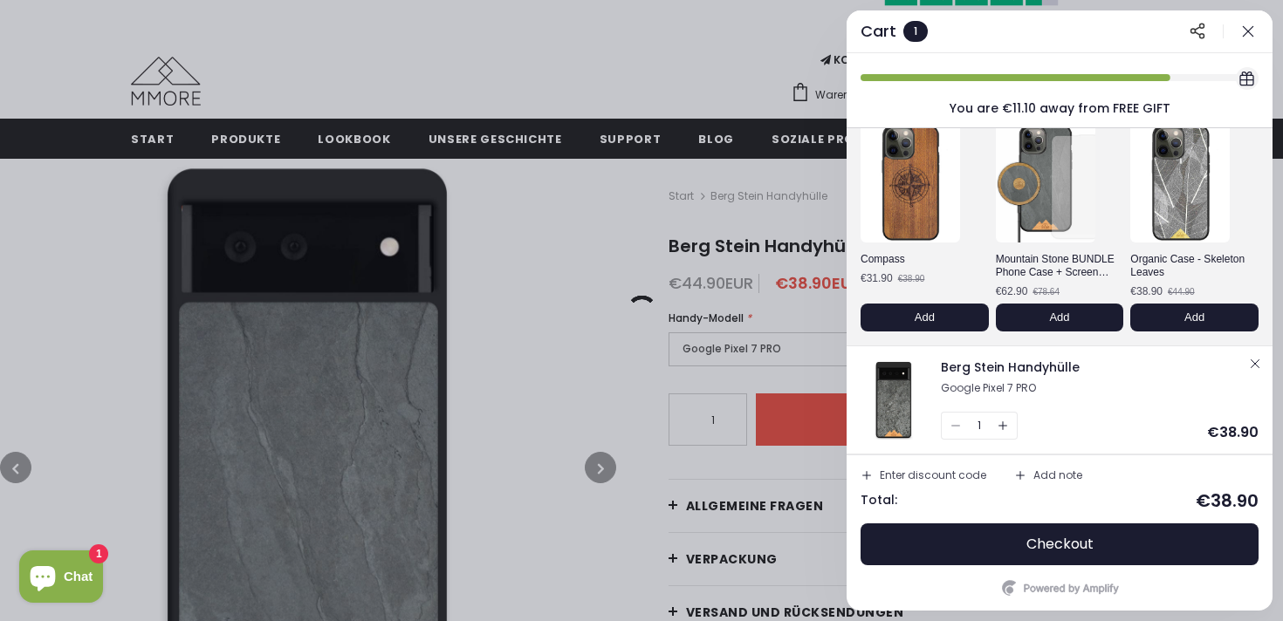
click at [1248, 31] on icon "button" at bounding box center [1248, 31] width 10 height 10
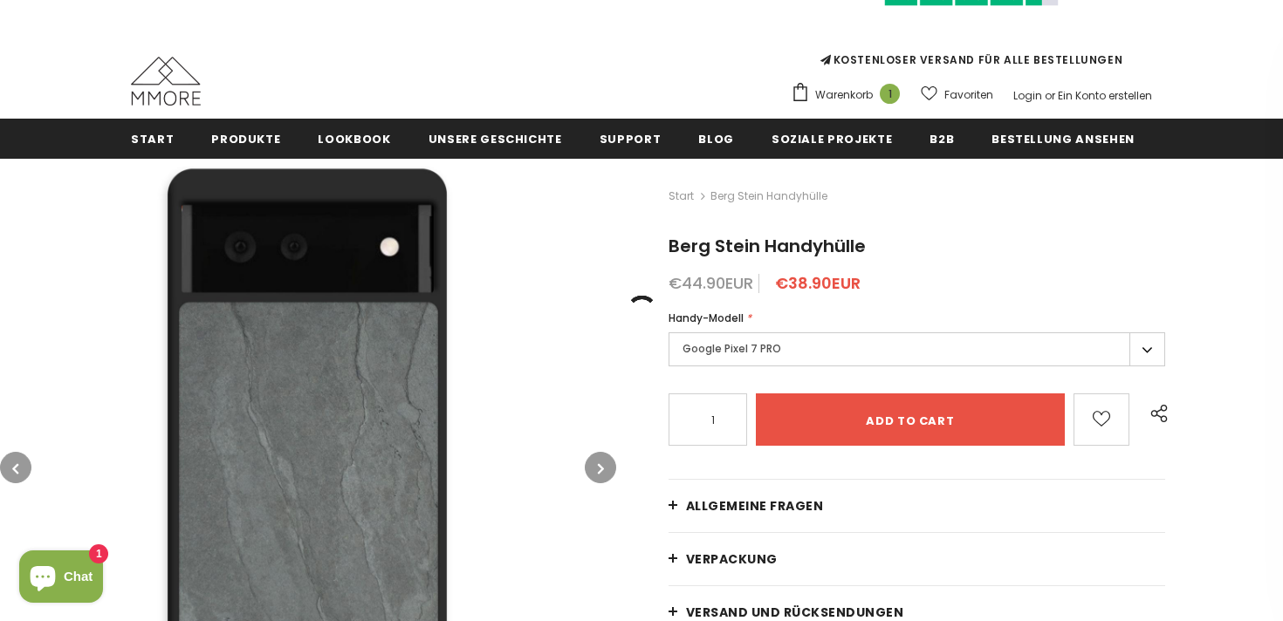
scroll to position [0, 0]
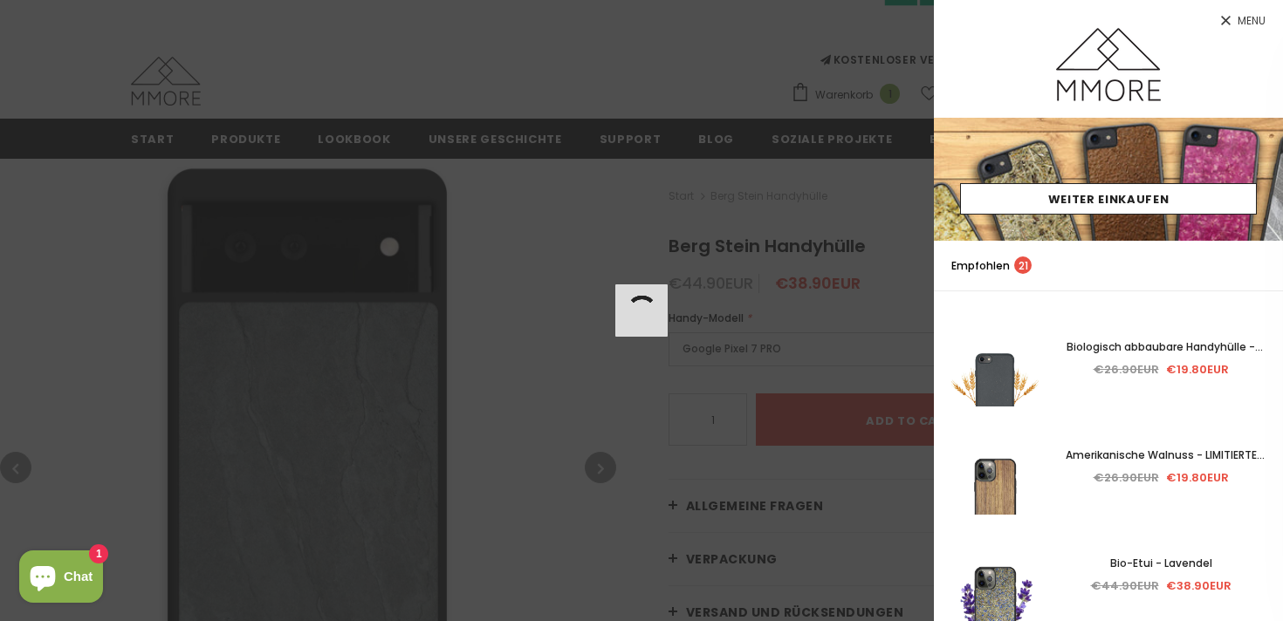
click at [1226, 20] on icon at bounding box center [1225, 20] width 15 height 15
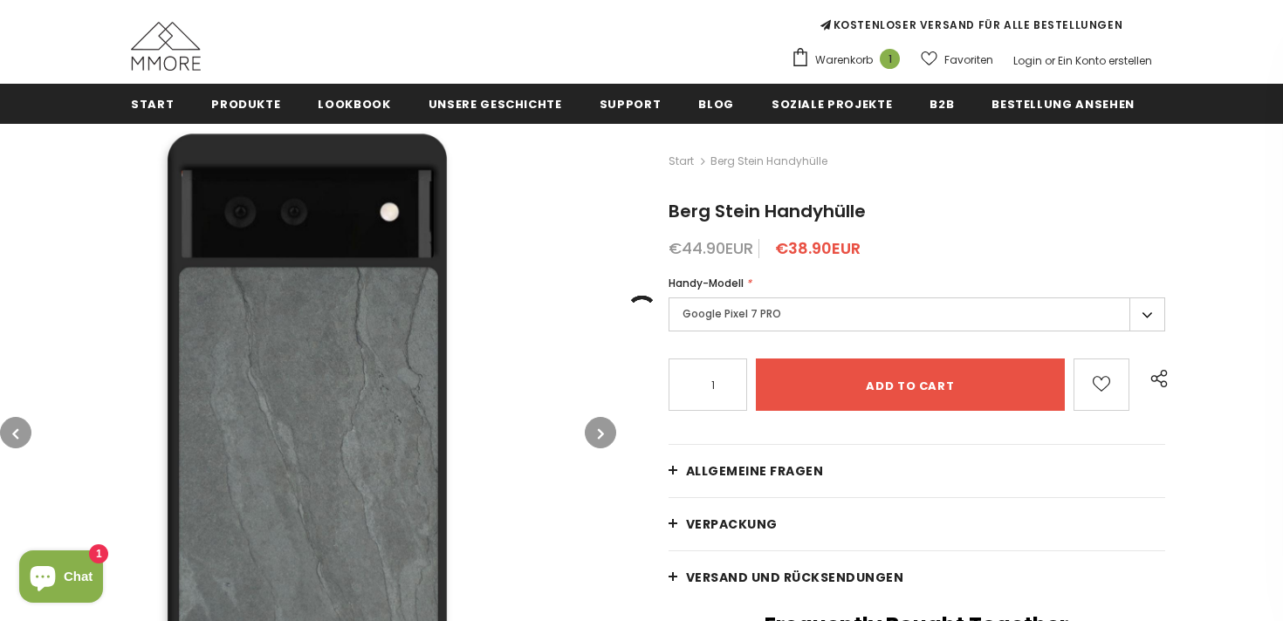
scroll to position [206, 0]
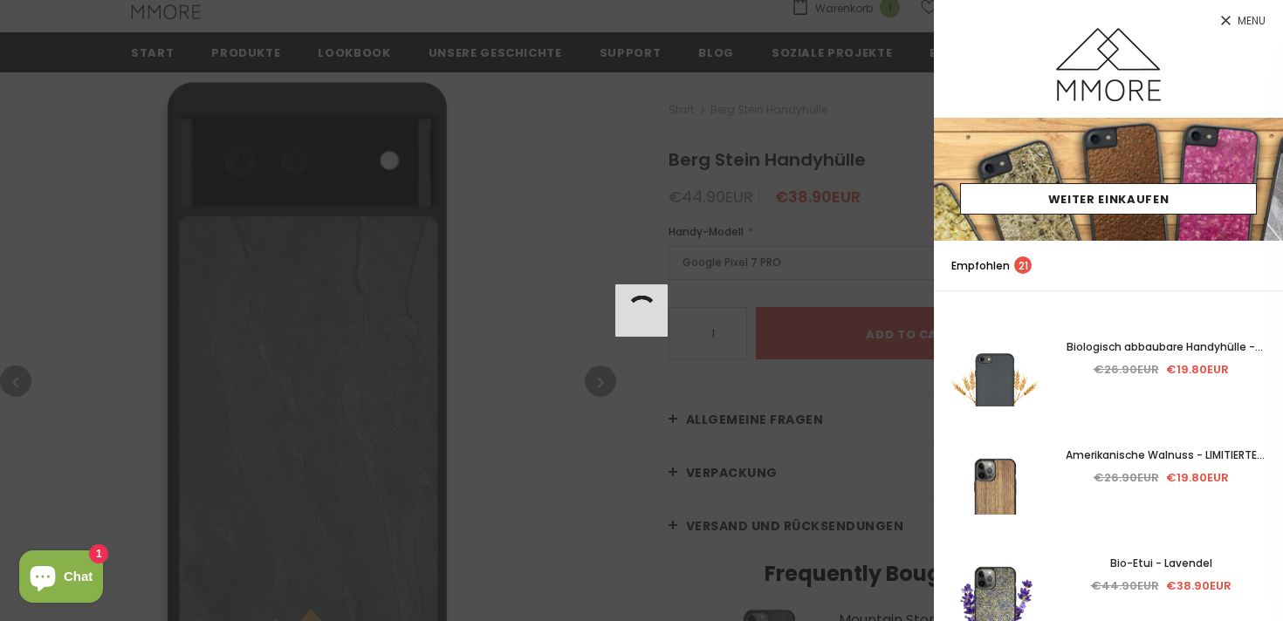
click at [1221, 24] on icon at bounding box center [1226, 21] width 10 height 10
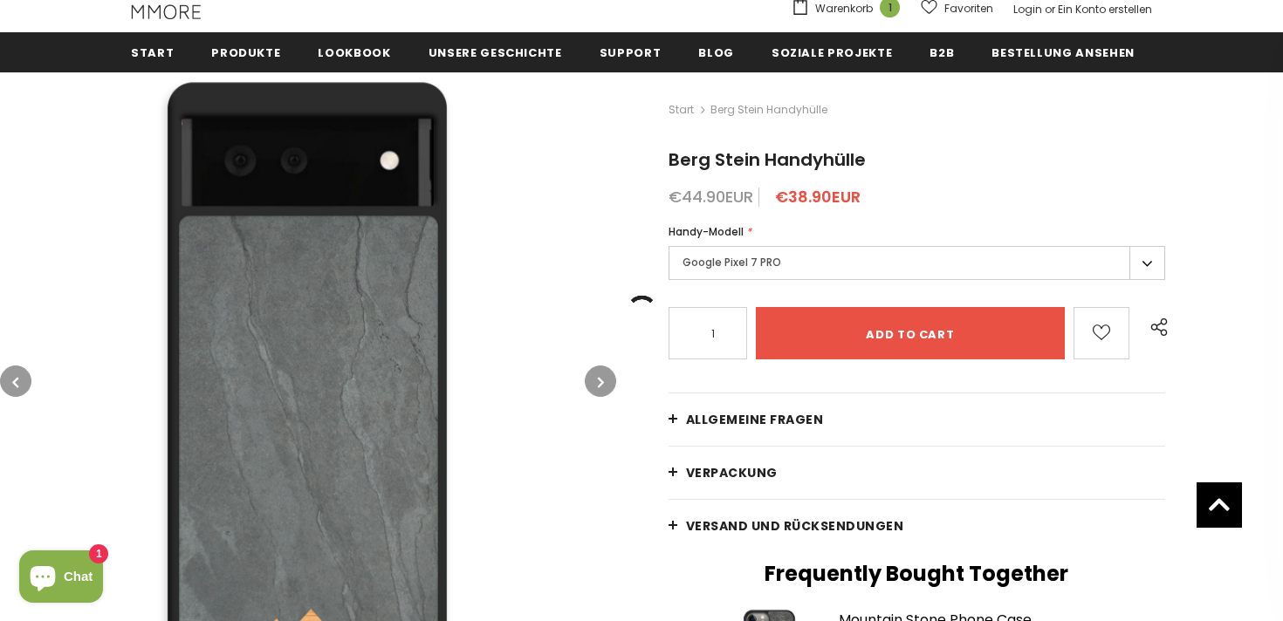
scroll to position [419, 0]
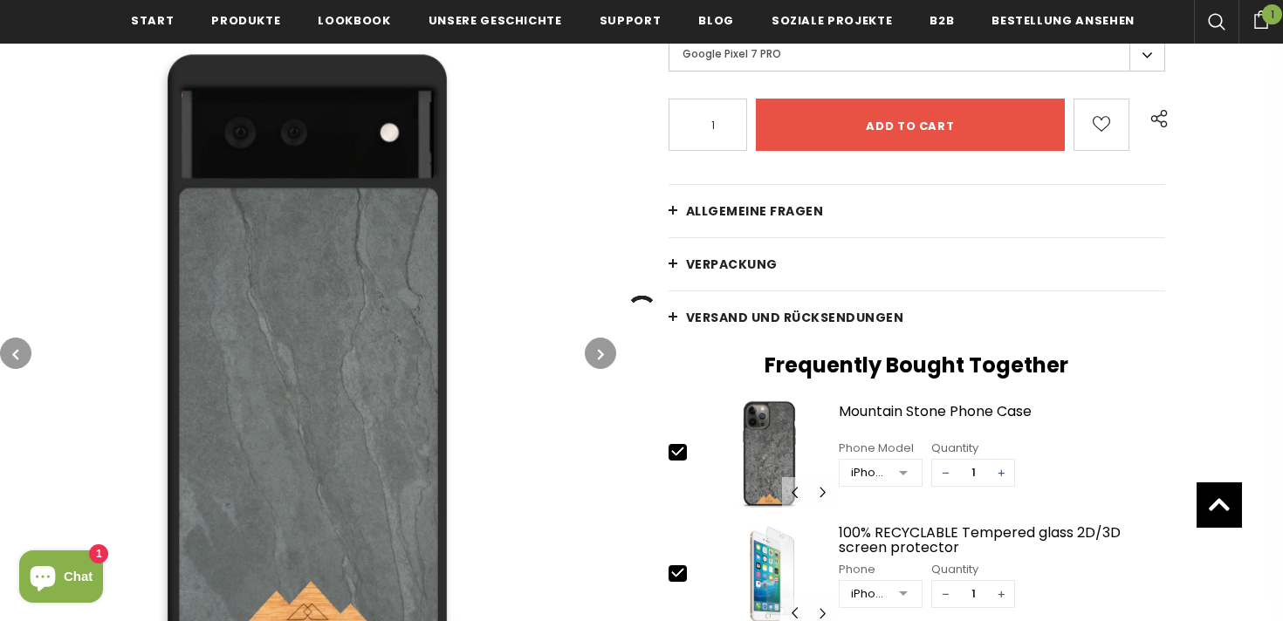
click at [594, 351] on button "button" at bounding box center [600, 353] width 31 height 31
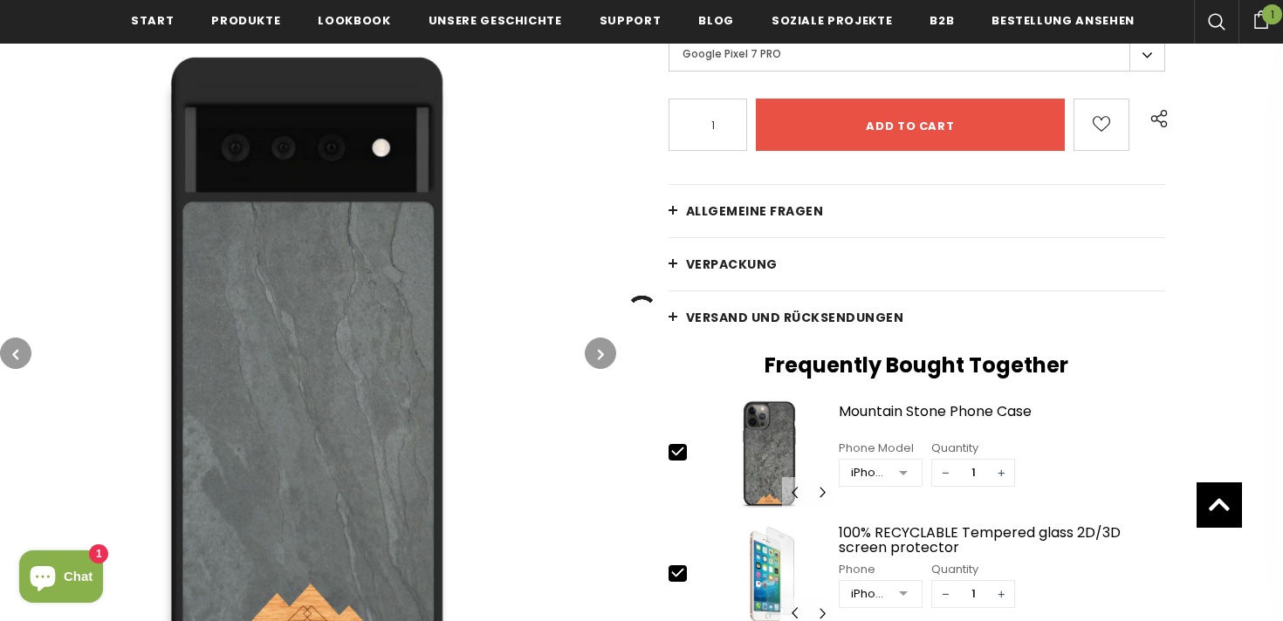
click at [594, 351] on button "button" at bounding box center [600, 353] width 31 height 31
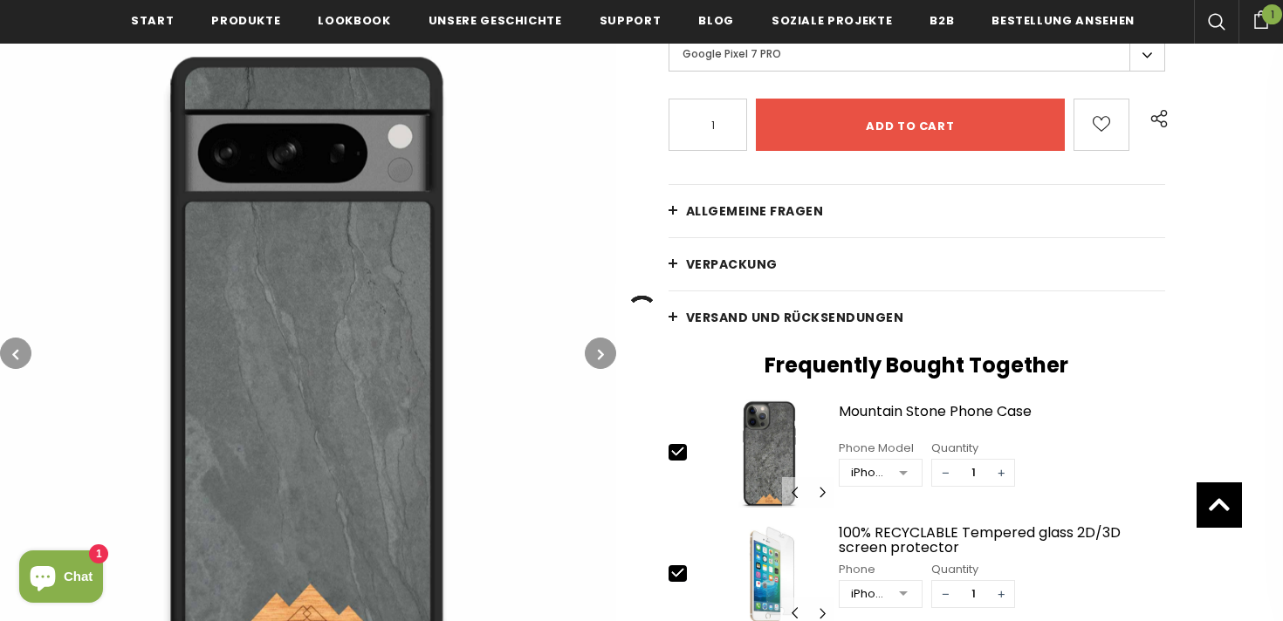
click at [594, 351] on button "button" at bounding box center [600, 353] width 31 height 31
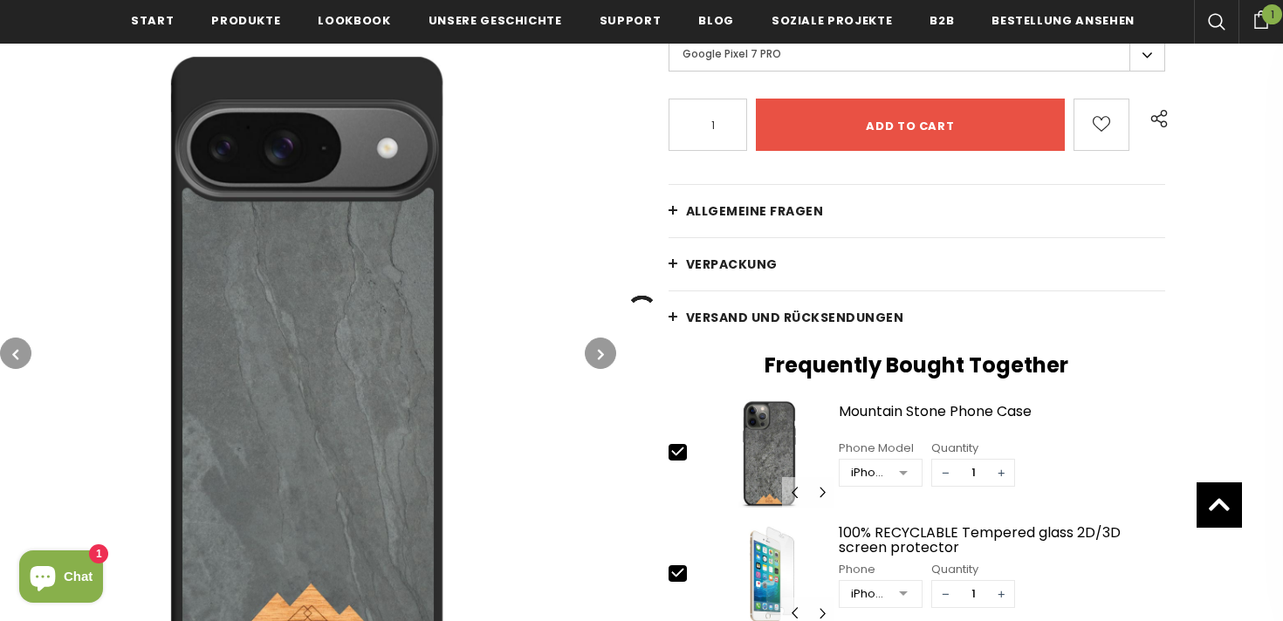
click at [594, 351] on button "button" at bounding box center [600, 353] width 31 height 31
click at [596, 353] on button "button" at bounding box center [600, 353] width 31 height 31
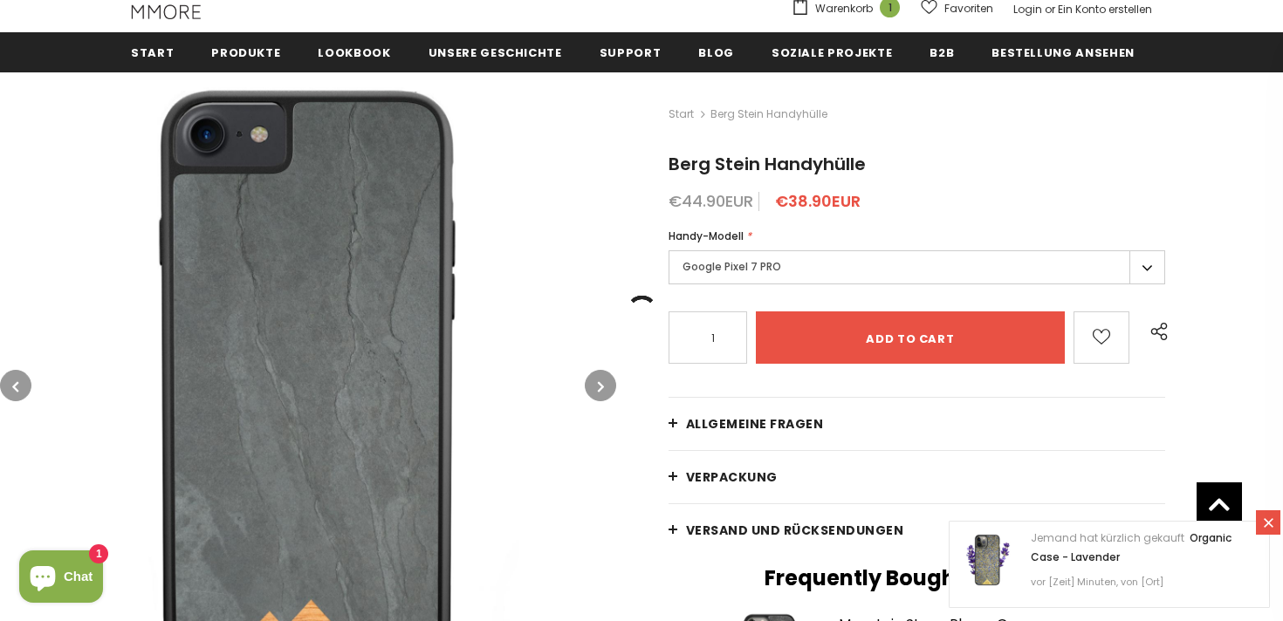
scroll to position [0, 0]
